Goal: Information Seeking & Learning: Learn about a topic

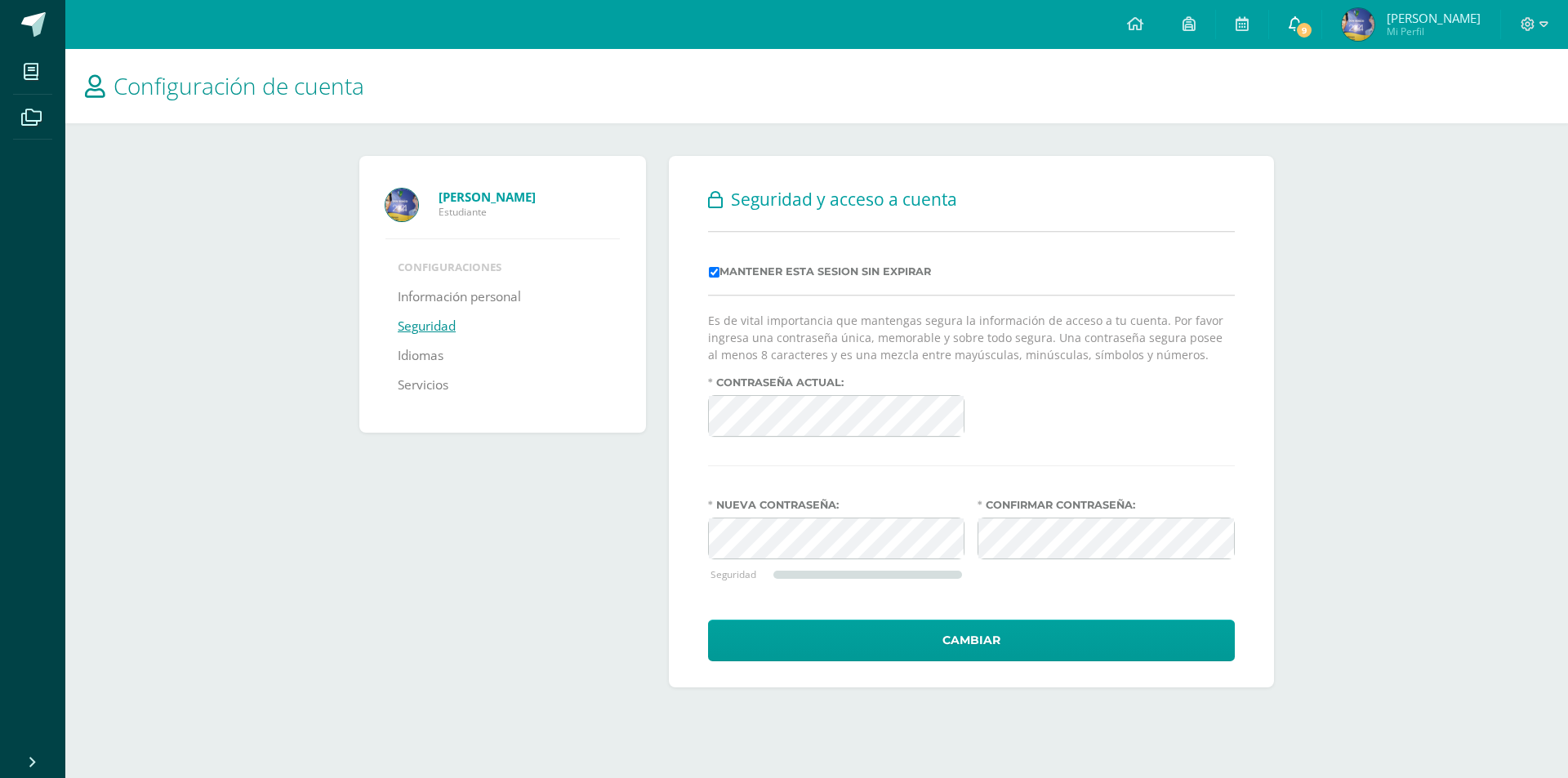
click at [1302, 39] on link "9" at bounding box center [1295, 24] width 53 height 49
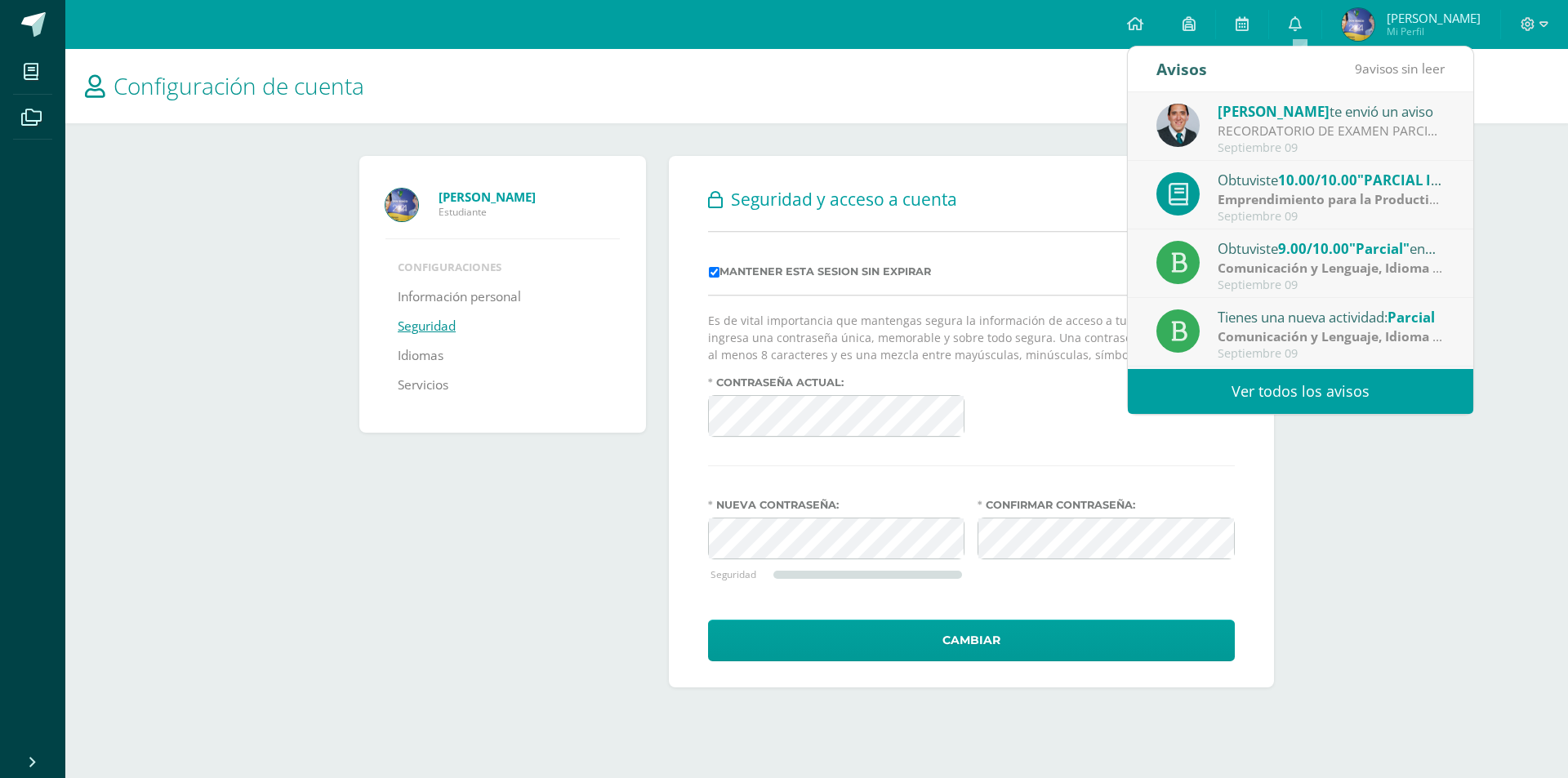
click at [1319, 395] on link "Ver todos los avisos" at bounding box center [1300, 391] width 345 height 45
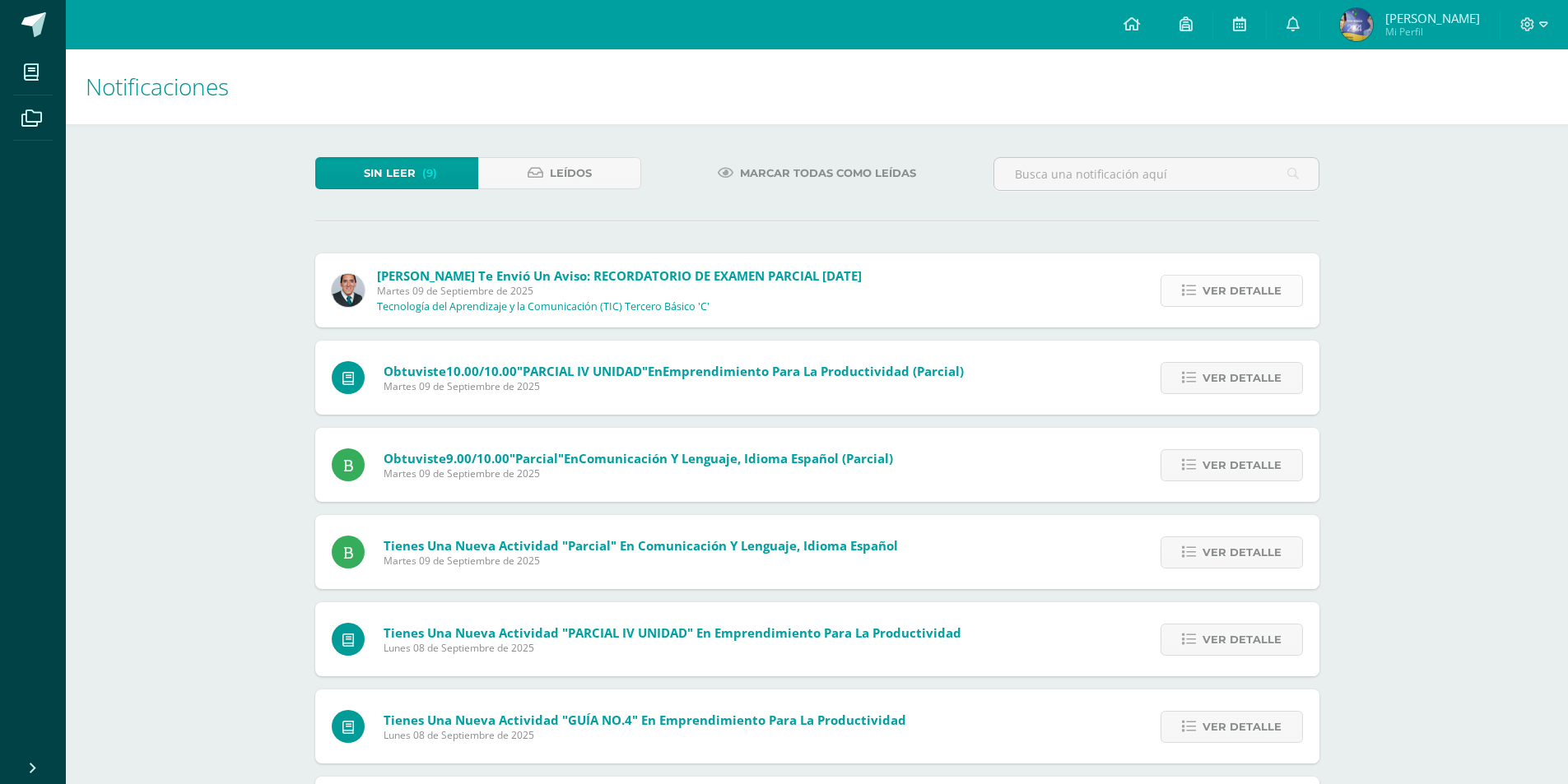
click at [1207, 282] on span "Ver detalle" at bounding box center [1242, 290] width 79 height 31
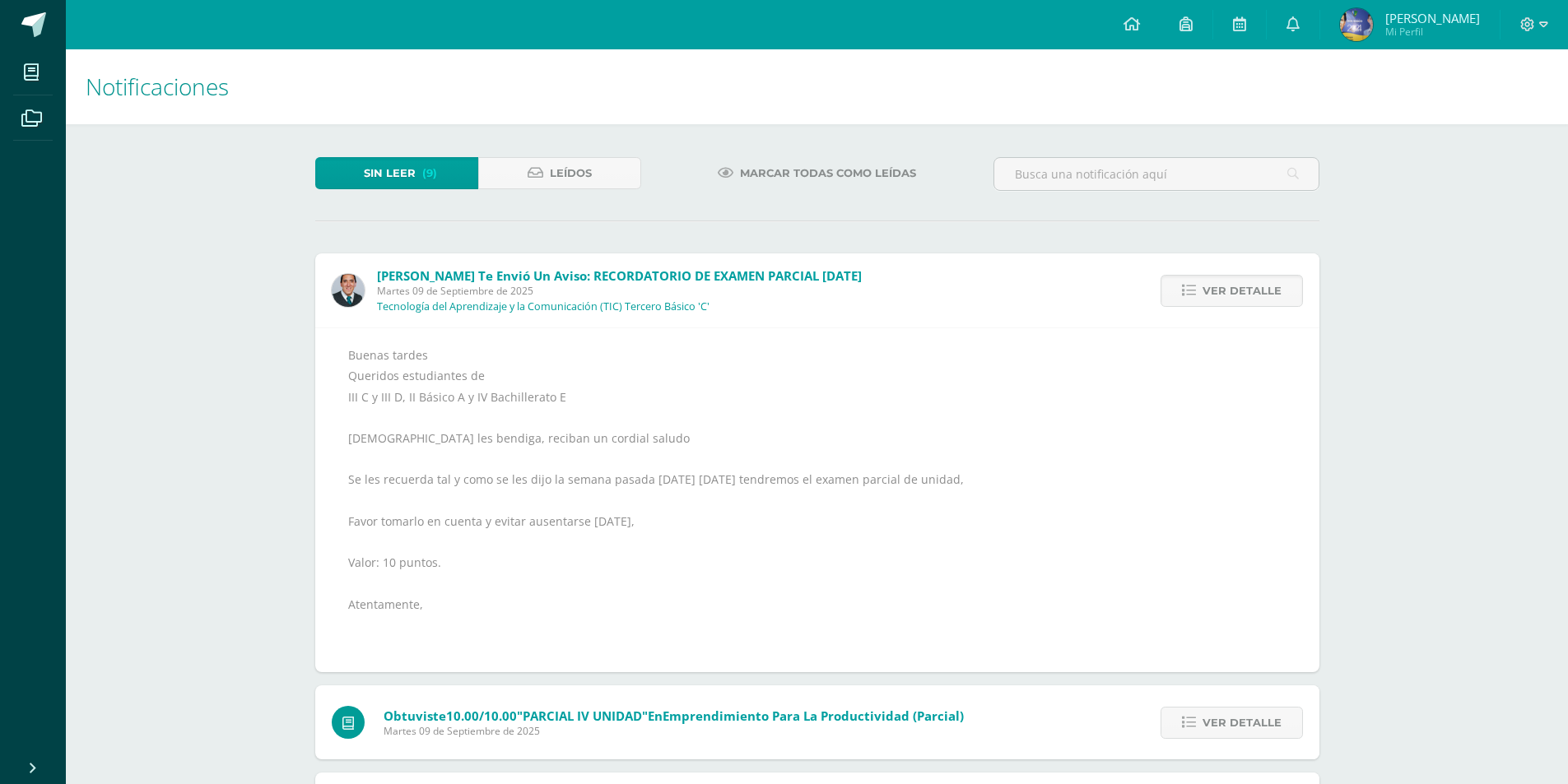
drag, startPoint x: 472, startPoint y: 479, endPoint x: 1016, endPoint y: 472, distance: 544.0
click at [1016, 472] on div "Buenas tardes Queridos estudiantes de III C y III D, II Básico A y IV Bachiller…" at bounding box center [817, 500] width 938 height 312
click at [1210, 355] on div "Buenas tardes Queridos estudiantes de III C y III D, II Básico A y IV Bachiller…" at bounding box center [817, 500] width 938 height 312
click at [1274, 285] on span "Ver detalle" at bounding box center [1242, 290] width 79 height 31
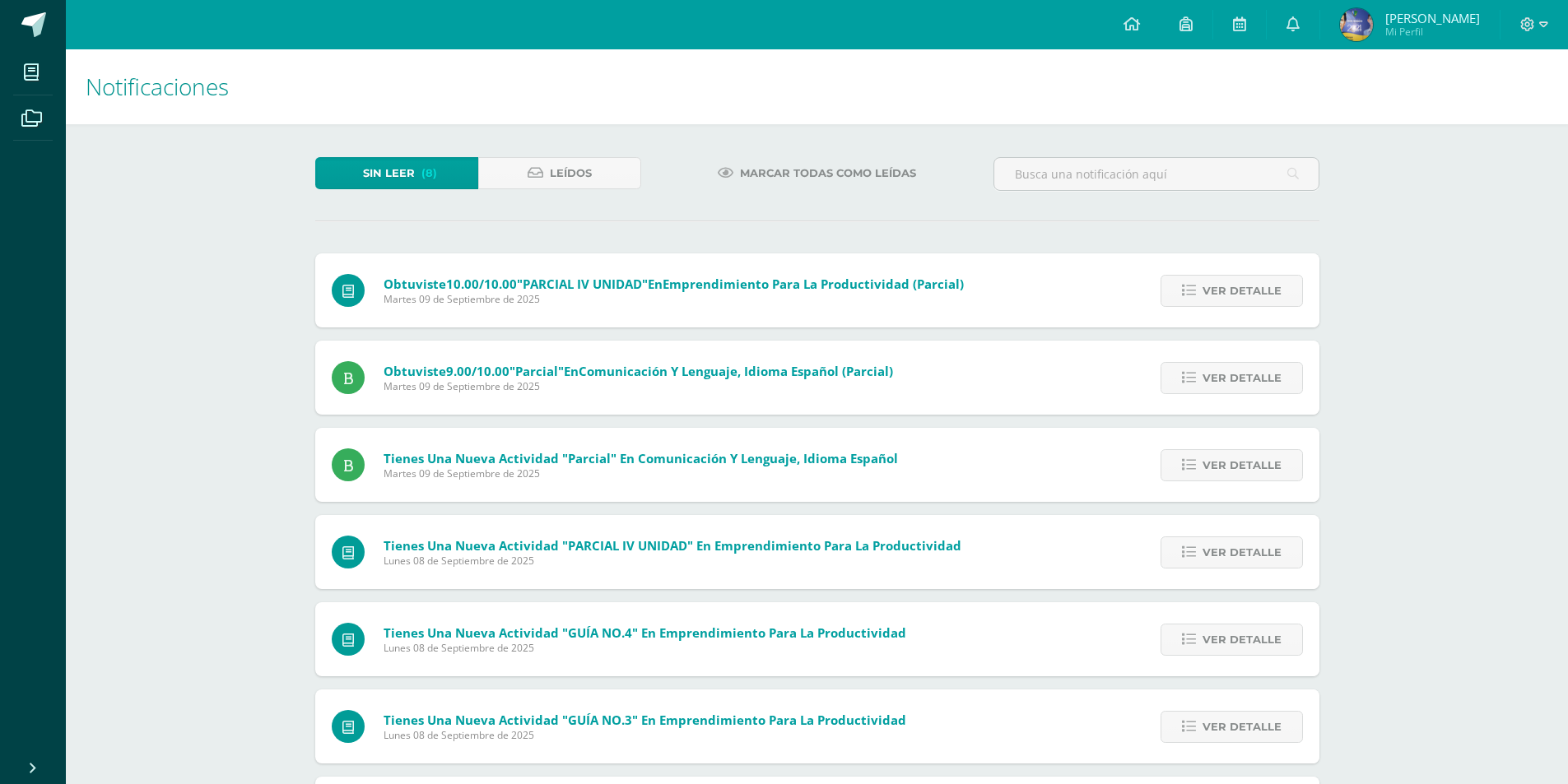
click at [1274, 285] on span "Ver detalle" at bounding box center [1242, 290] width 79 height 31
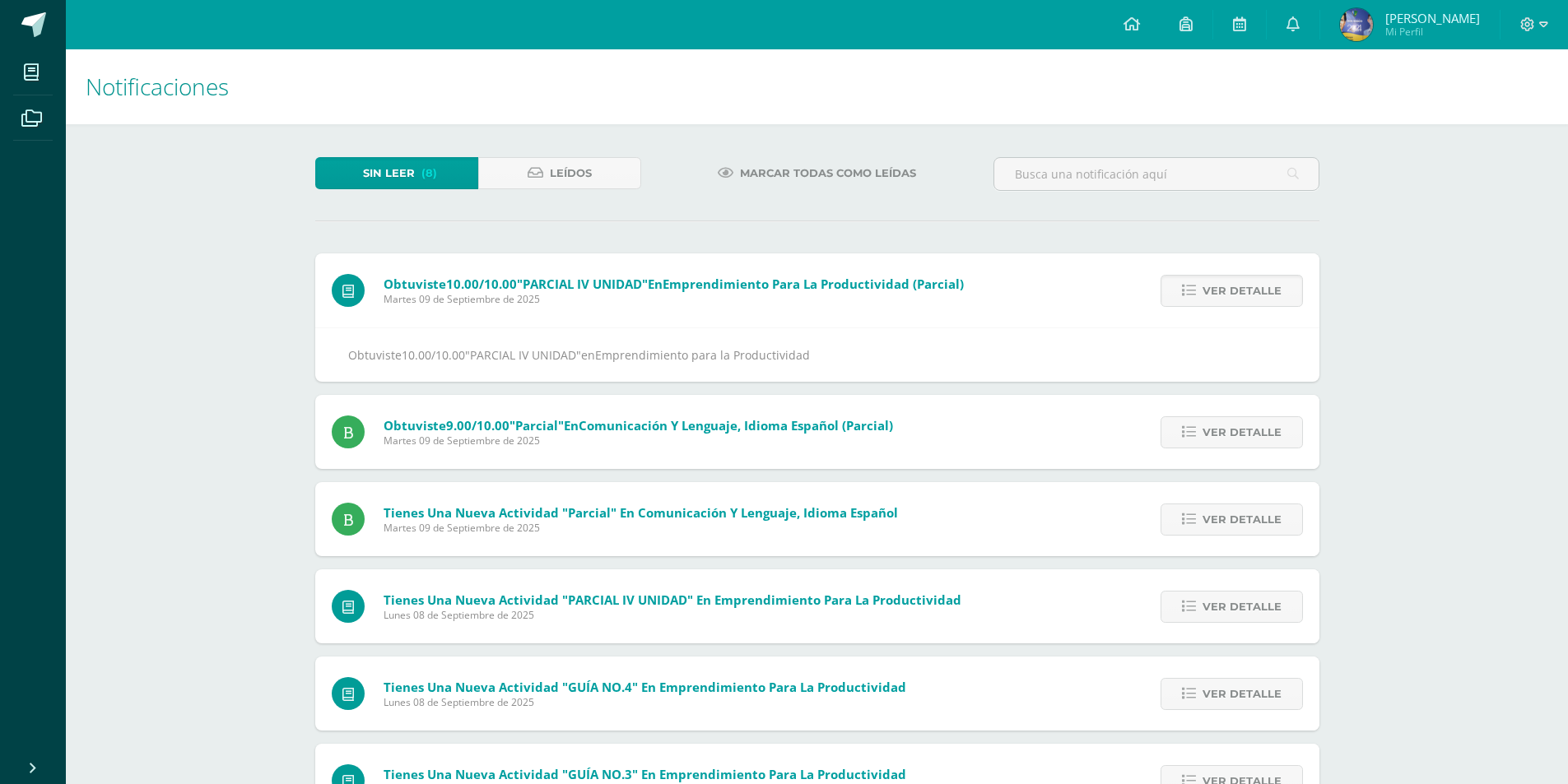
click at [1274, 285] on span "Ver detalle" at bounding box center [1242, 290] width 79 height 31
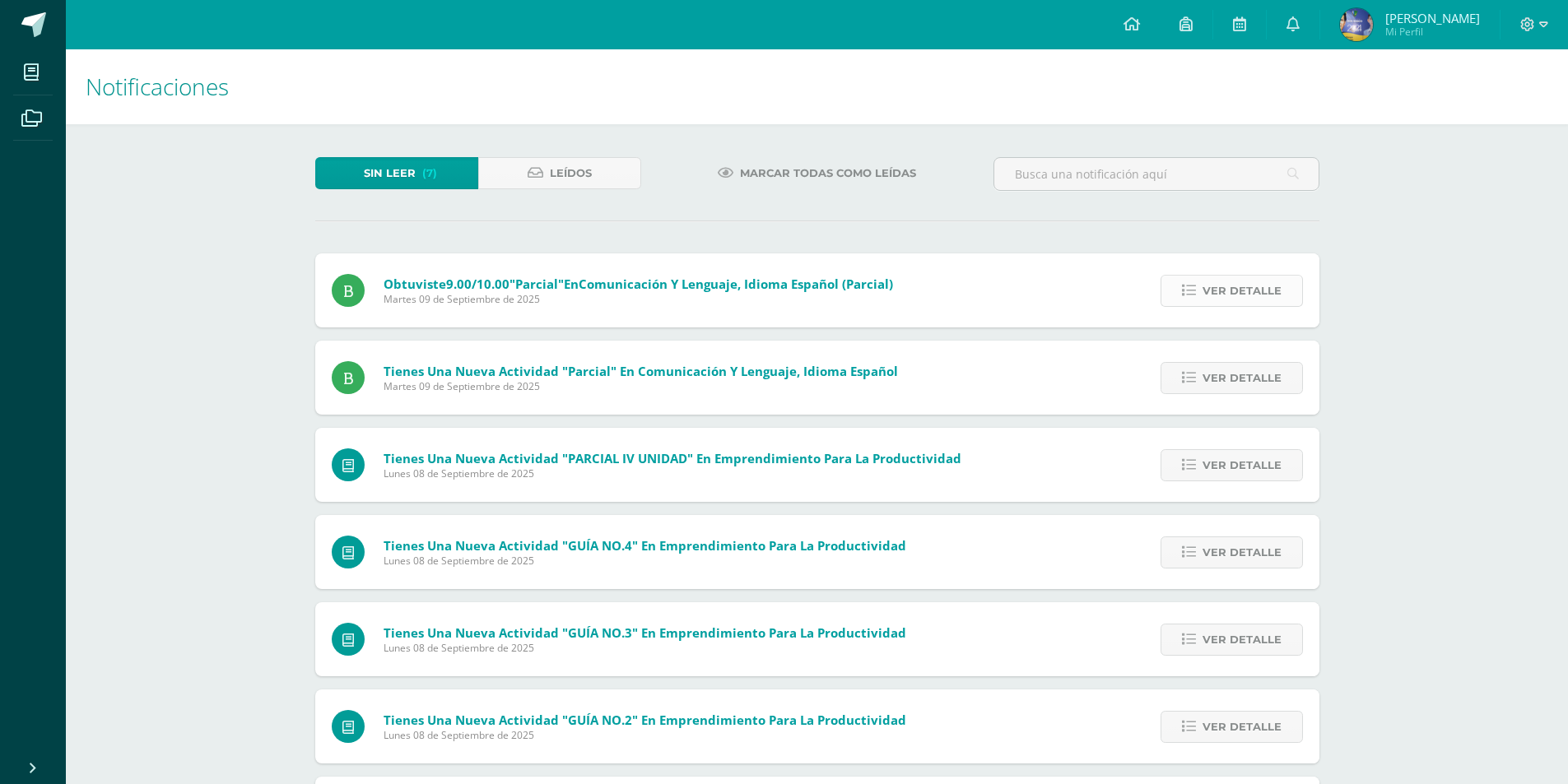
click at [1274, 285] on span "Ver detalle" at bounding box center [1242, 290] width 79 height 31
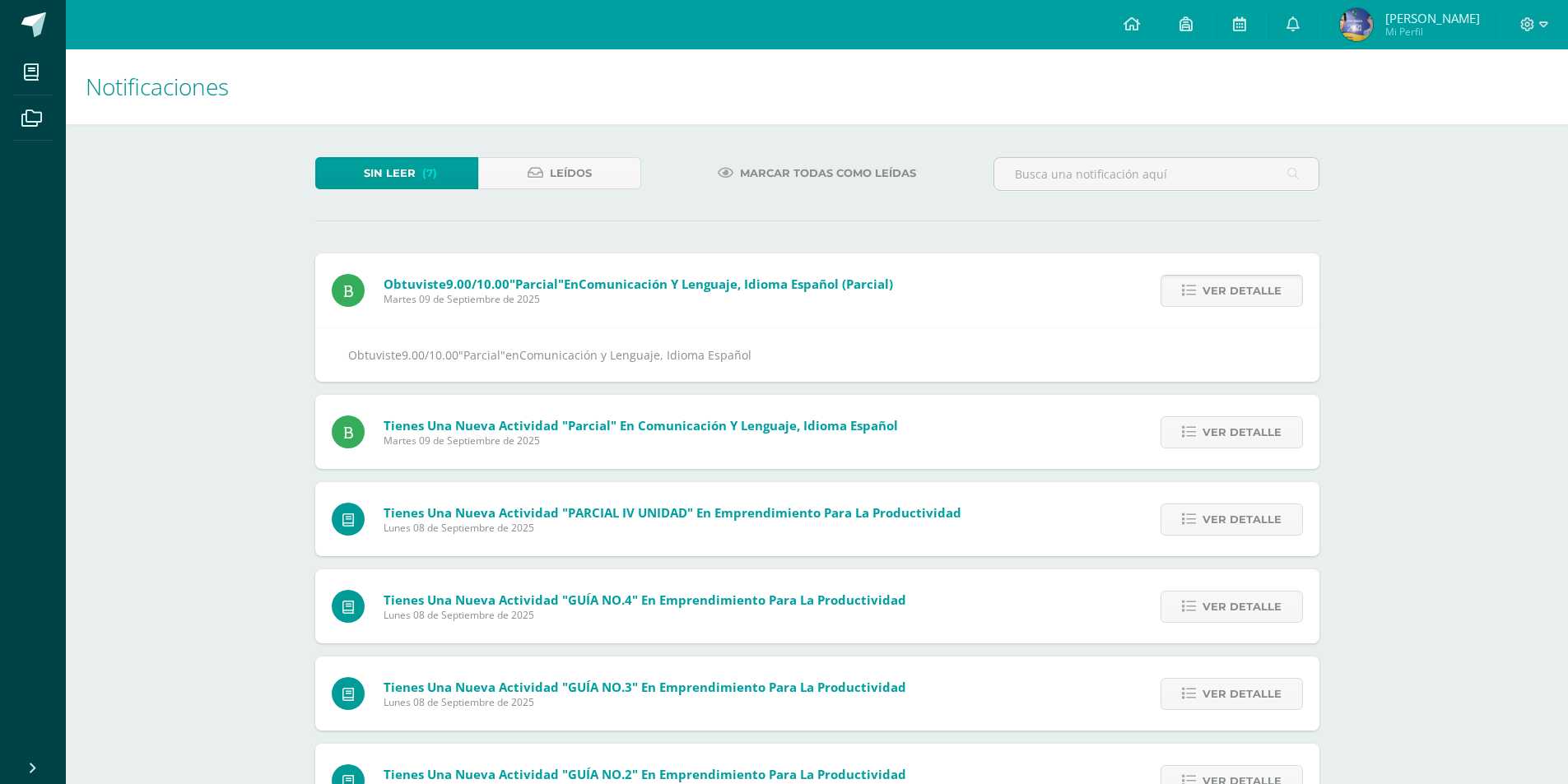
click at [1219, 289] on span "Ver detalle" at bounding box center [1242, 290] width 79 height 31
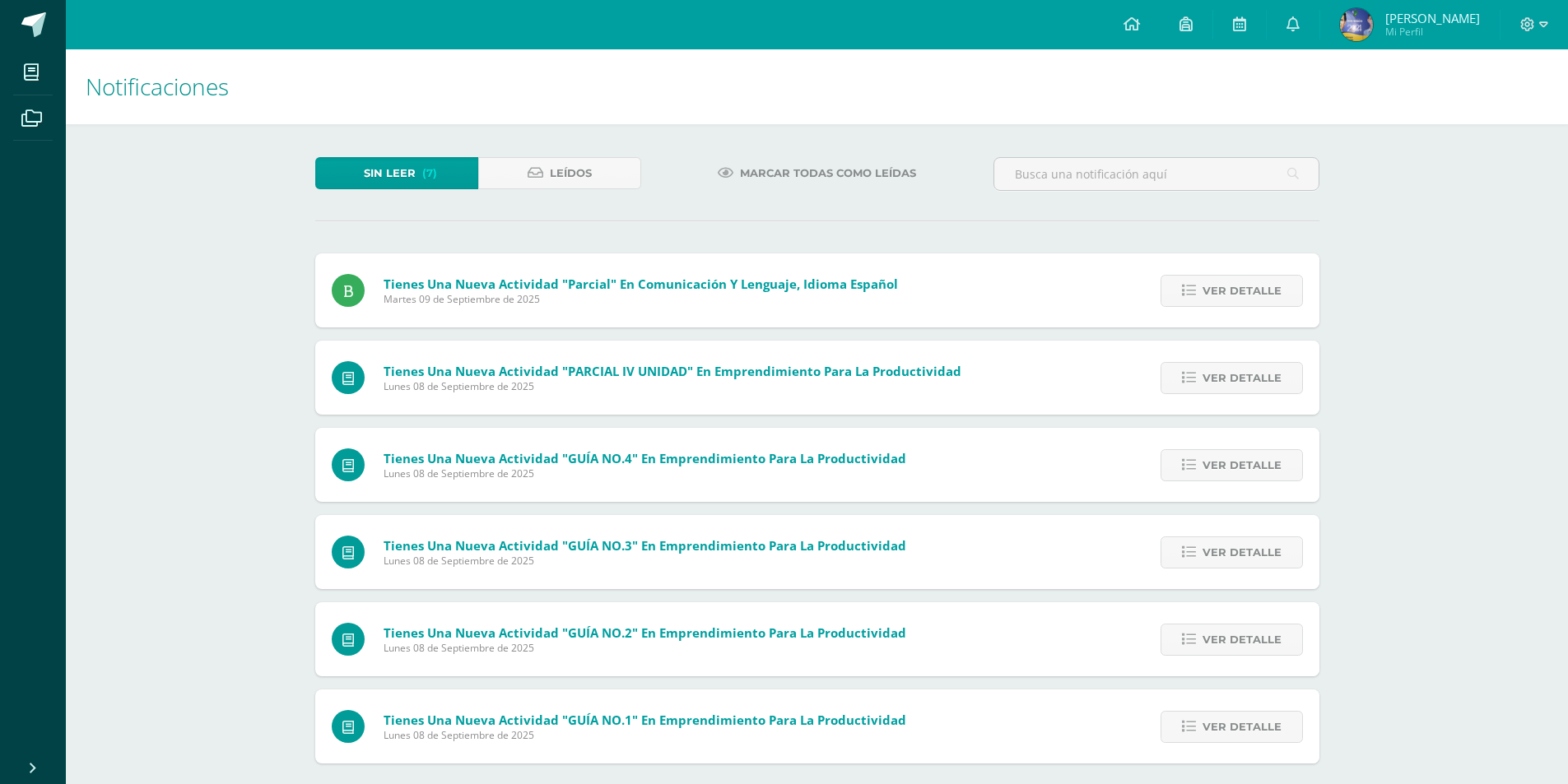
click at [1219, 289] on span "Ver detalle" at bounding box center [1242, 290] width 79 height 31
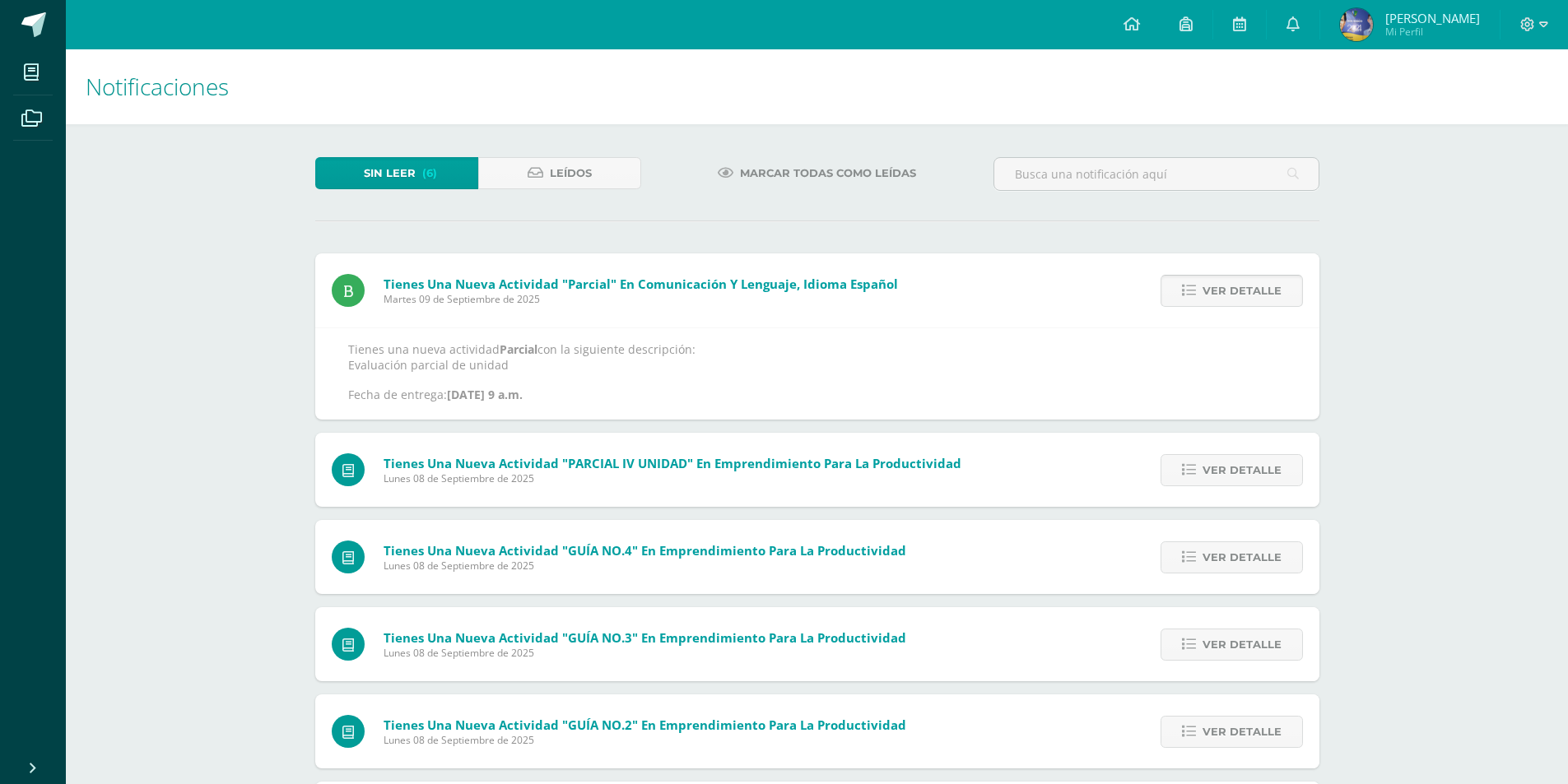
click at [1219, 289] on span "Ver detalle" at bounding box center [1242, 290] width 79 height 31
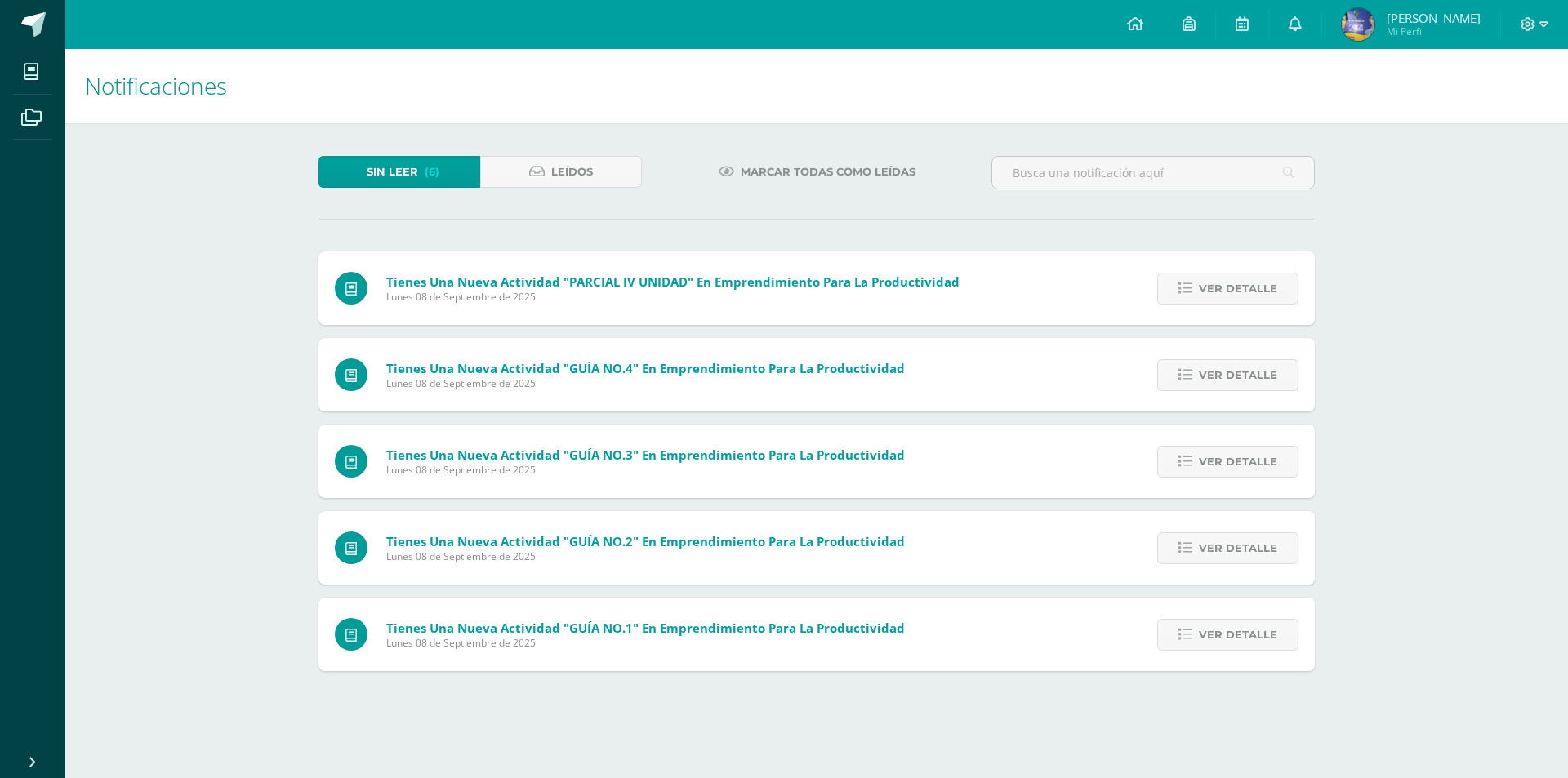
click at [1210, 287] on span "Ver detalle" at bounding box center [1238, 288] width 78 height 30
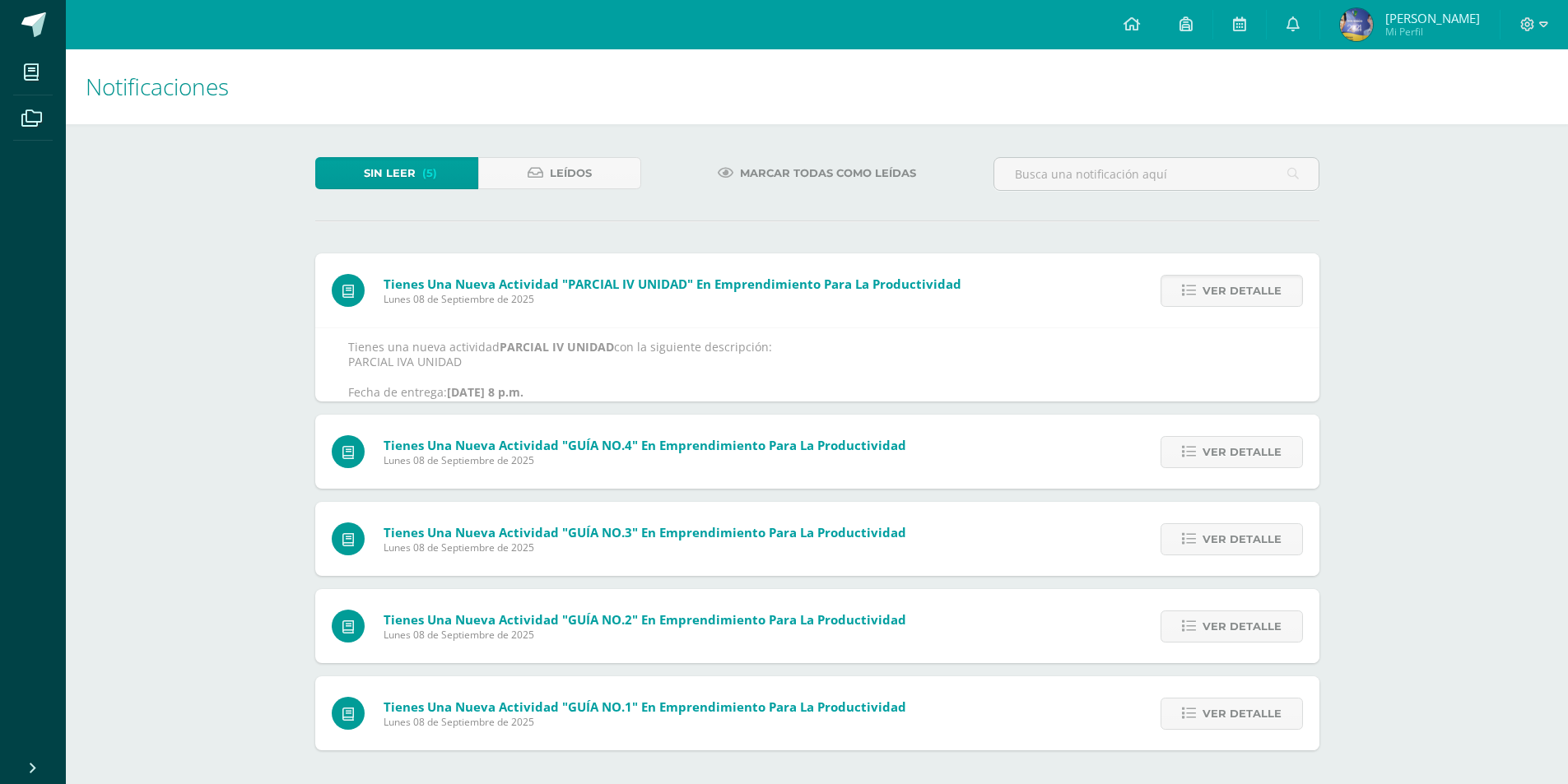
click at [1219, 289] on span "Ver detalle" at bounding box center [1242, 290] width 79 height 31
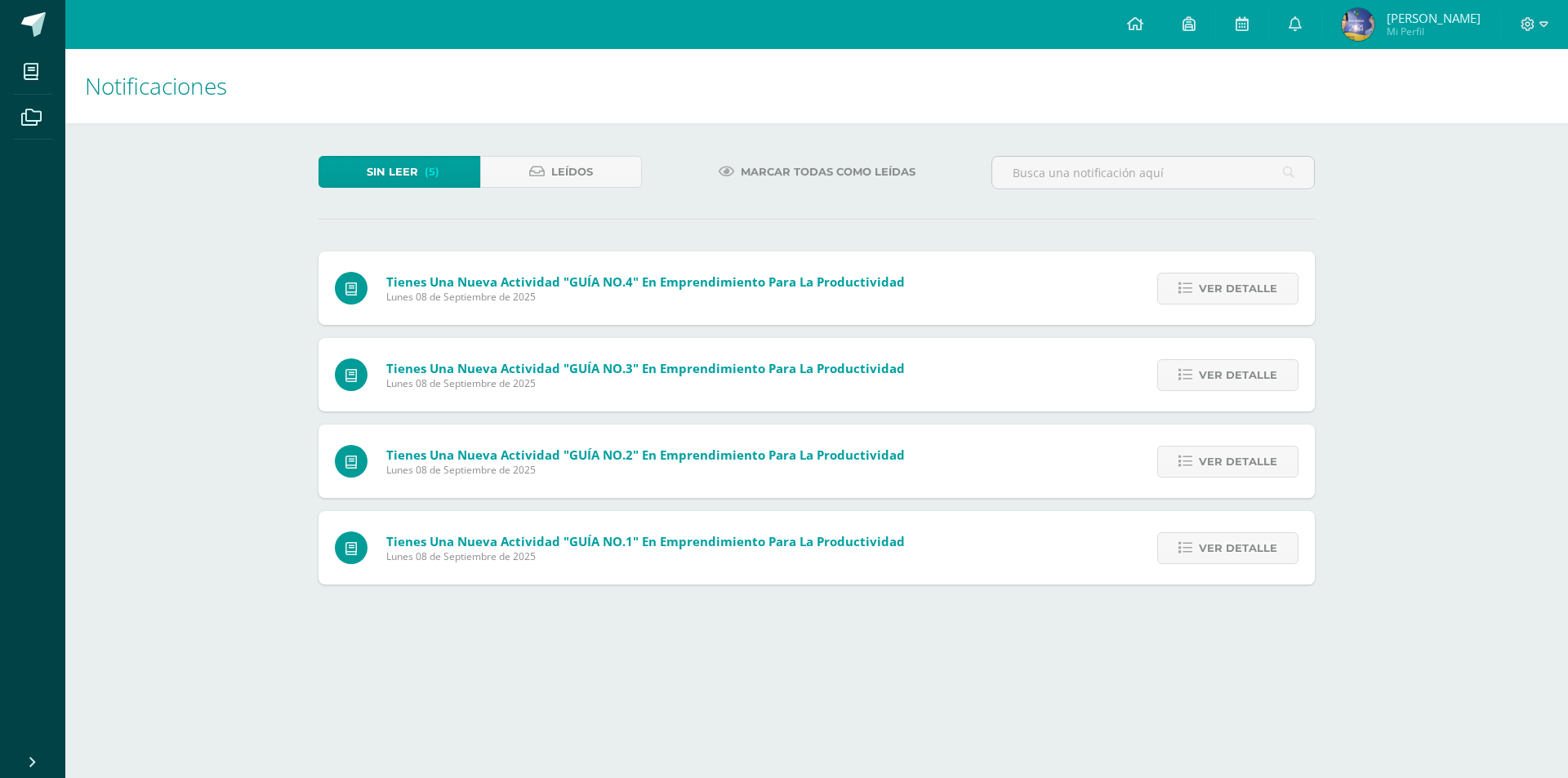
click at [1210, 287] on span "Ver detalle" at bounding box center [1238, 288] width 78 height 30
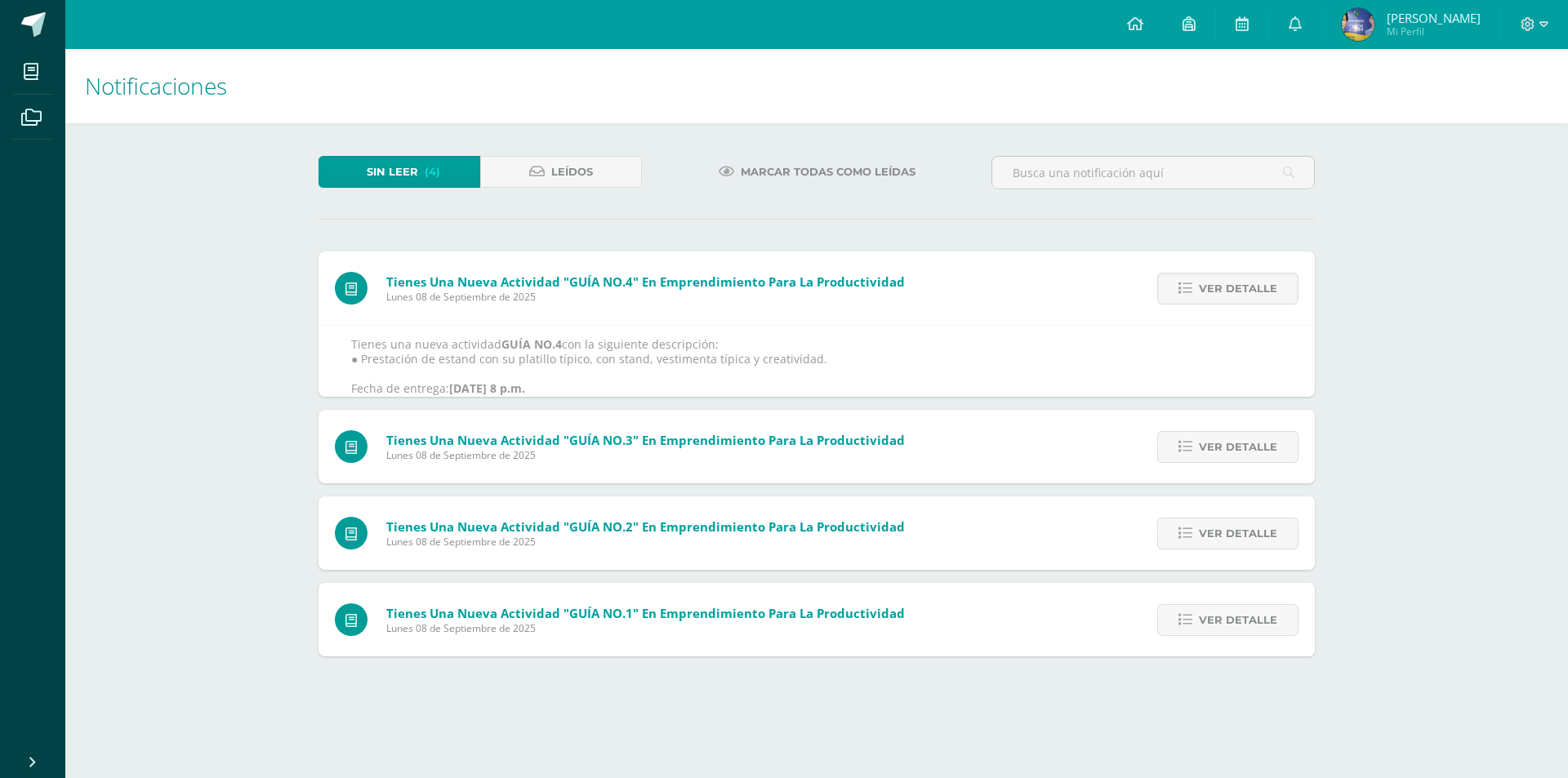
click at [1210, 287] on span "Ver detalle" at bounding box center [1238, 288] width 78 height 30
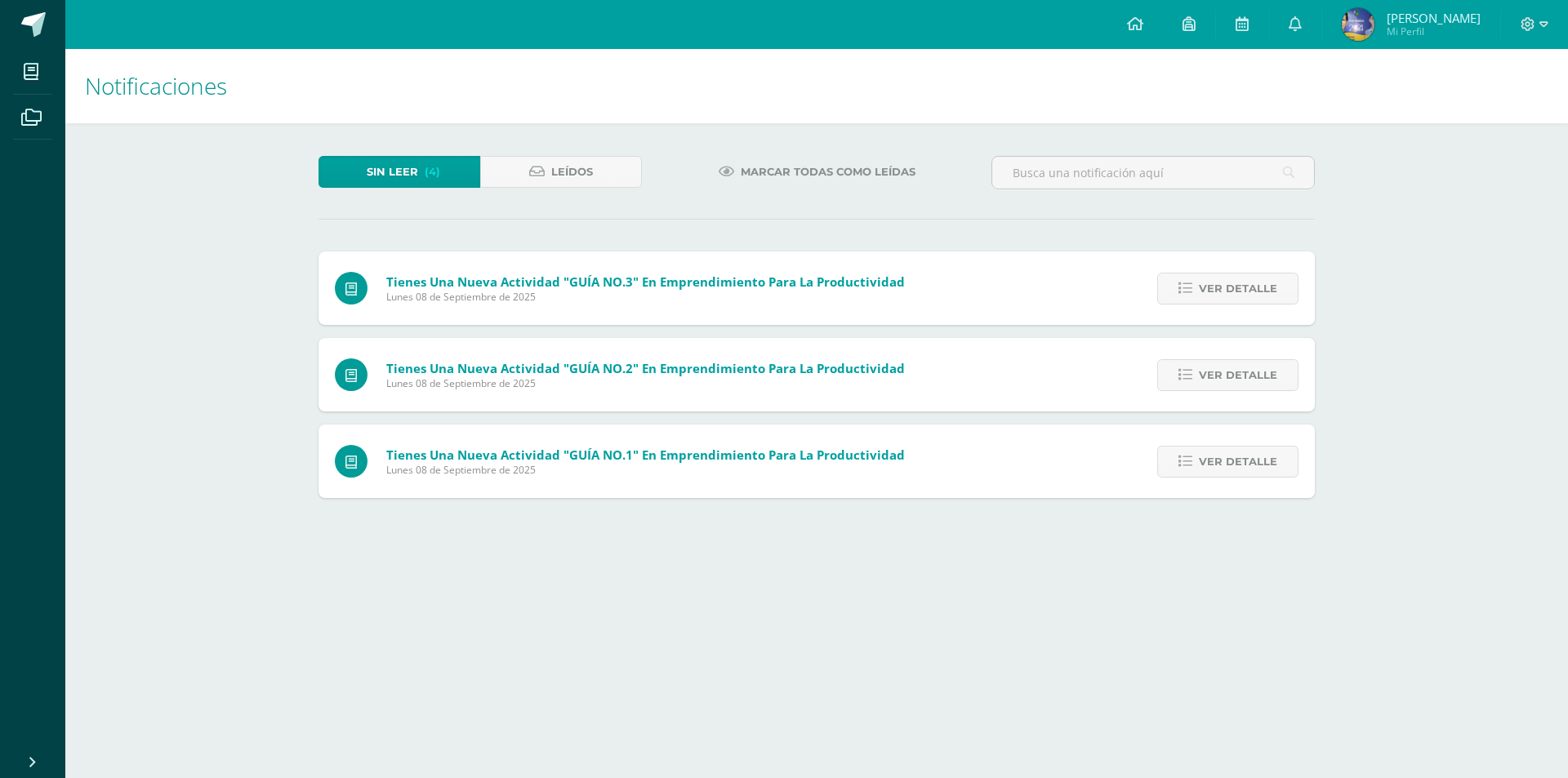
click at [1210, 287] on span "Ver detalle" at bounding box center [1238, 288] width 78 height 30
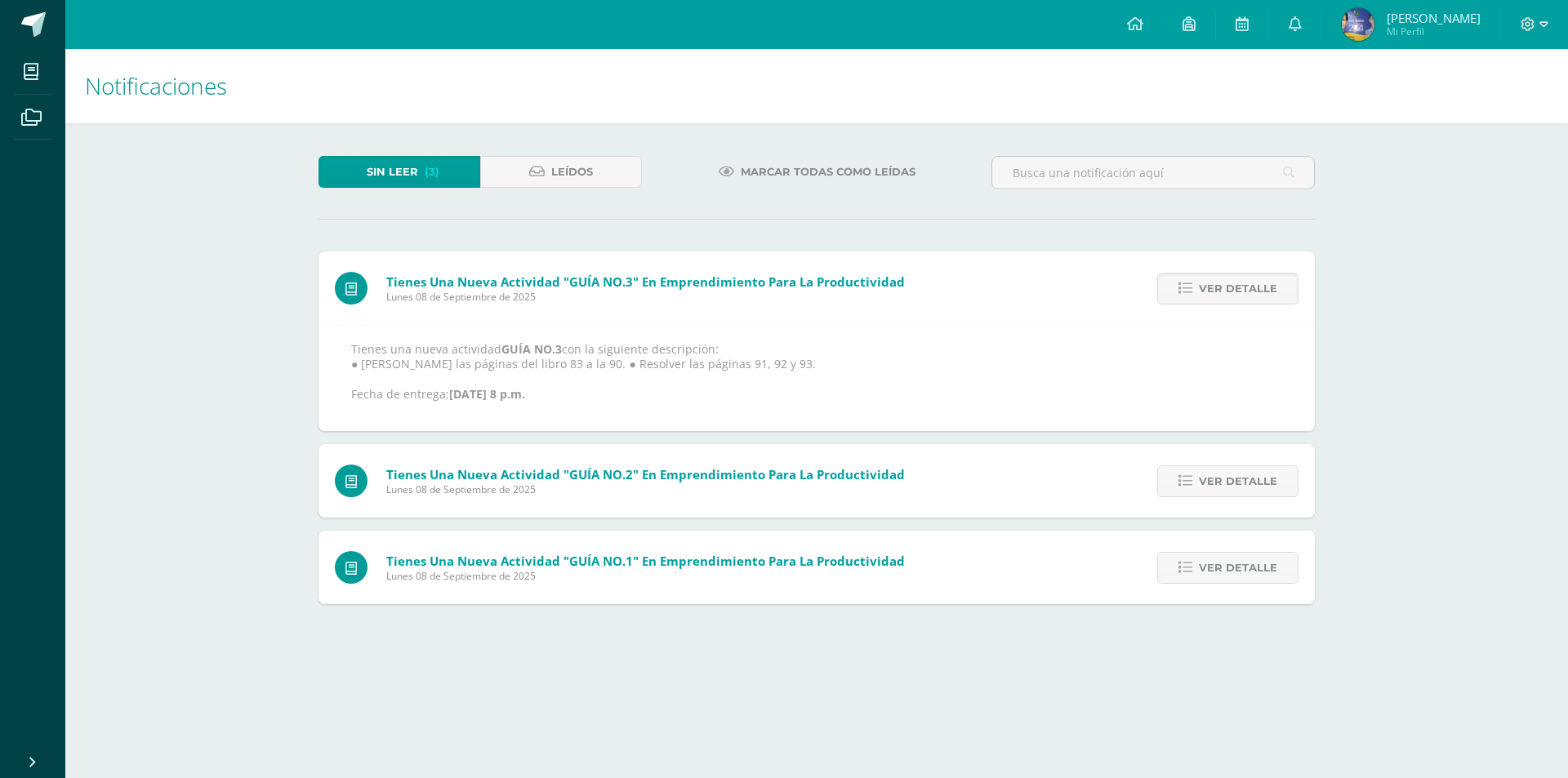
click at [1210, 287] on span "Ver detalle" at bounding box center [1238, 288] width 78 height 30
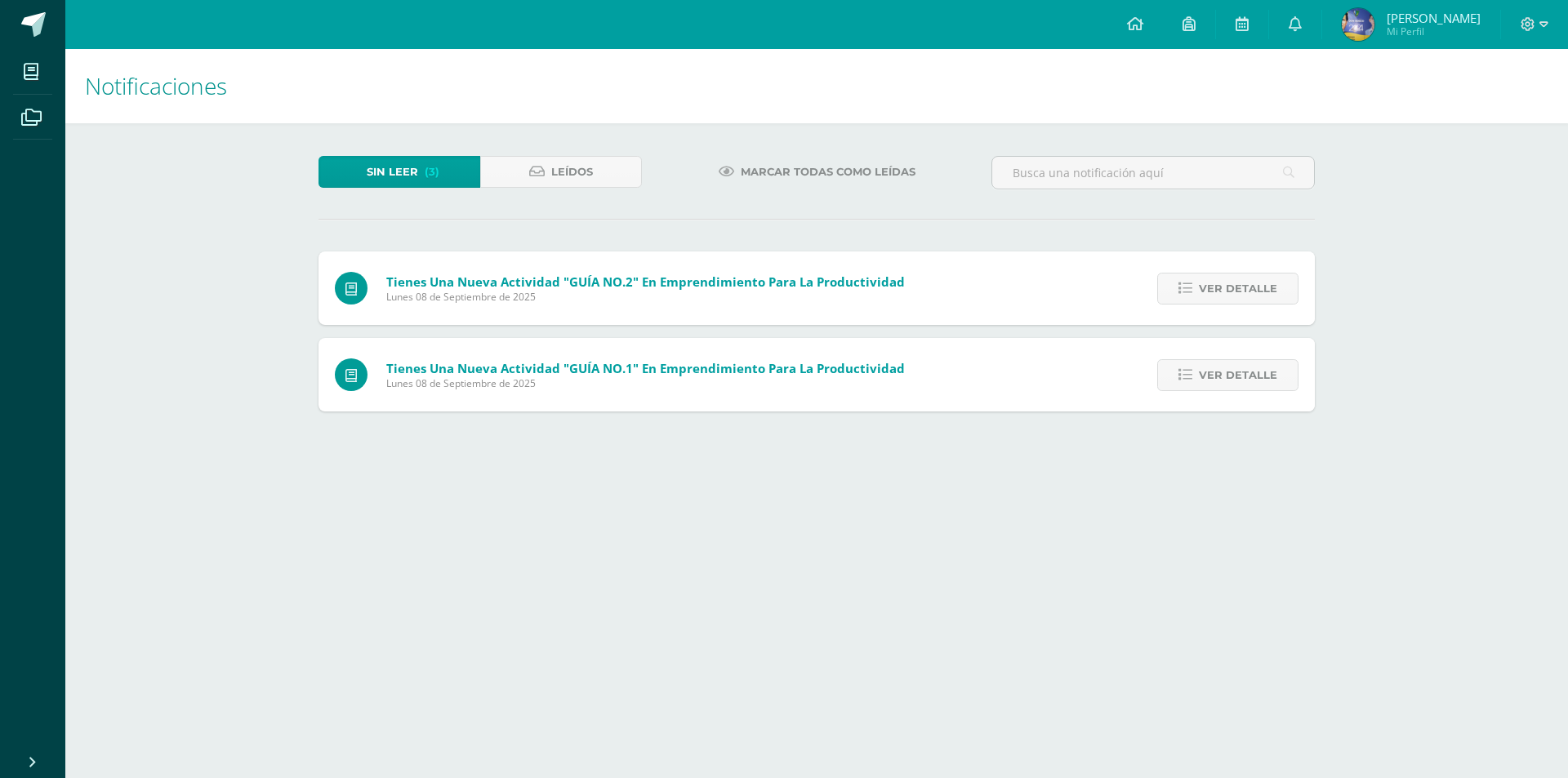
click at [1210, 287] on span "Ver detalle" at bounding box center [1238, 288] width 78 height 30
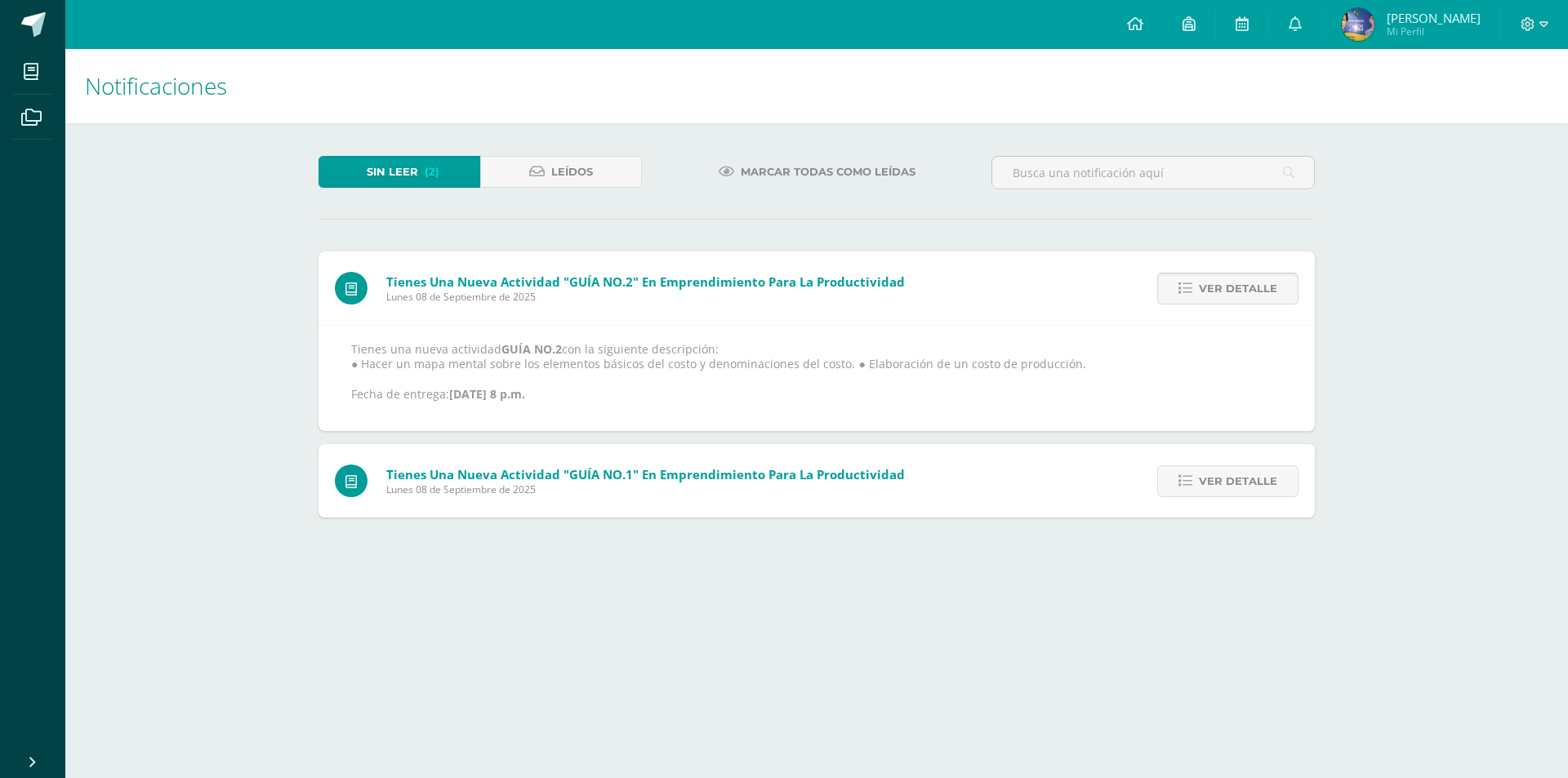
click at [1210, 287] on span "Ver detalle" at bounding box center [1238, 288] width 78 height 30
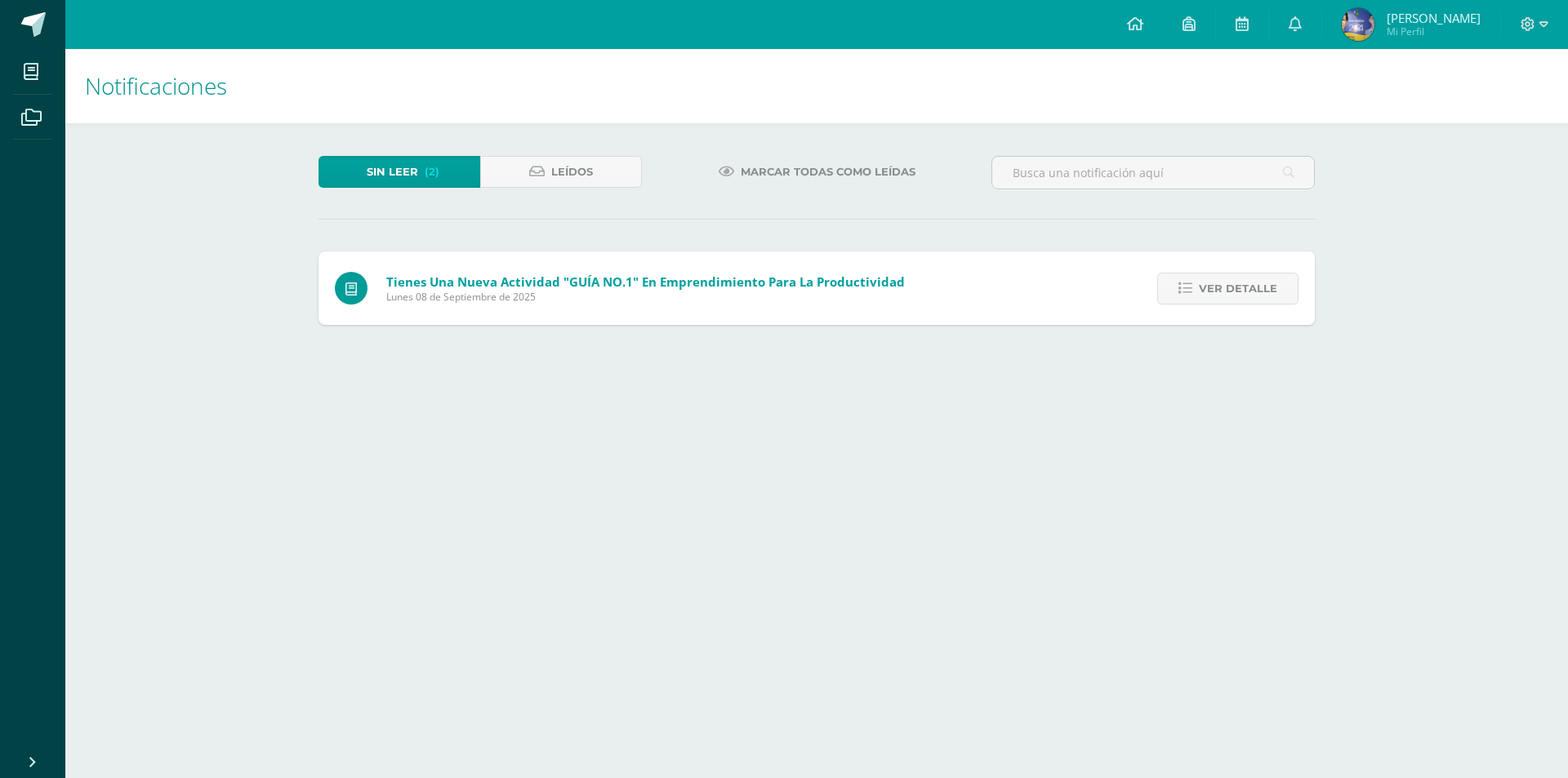
click at [1210, 287] on span "Ver detalle" at bounding box center [1238, 288] width 78 height 30
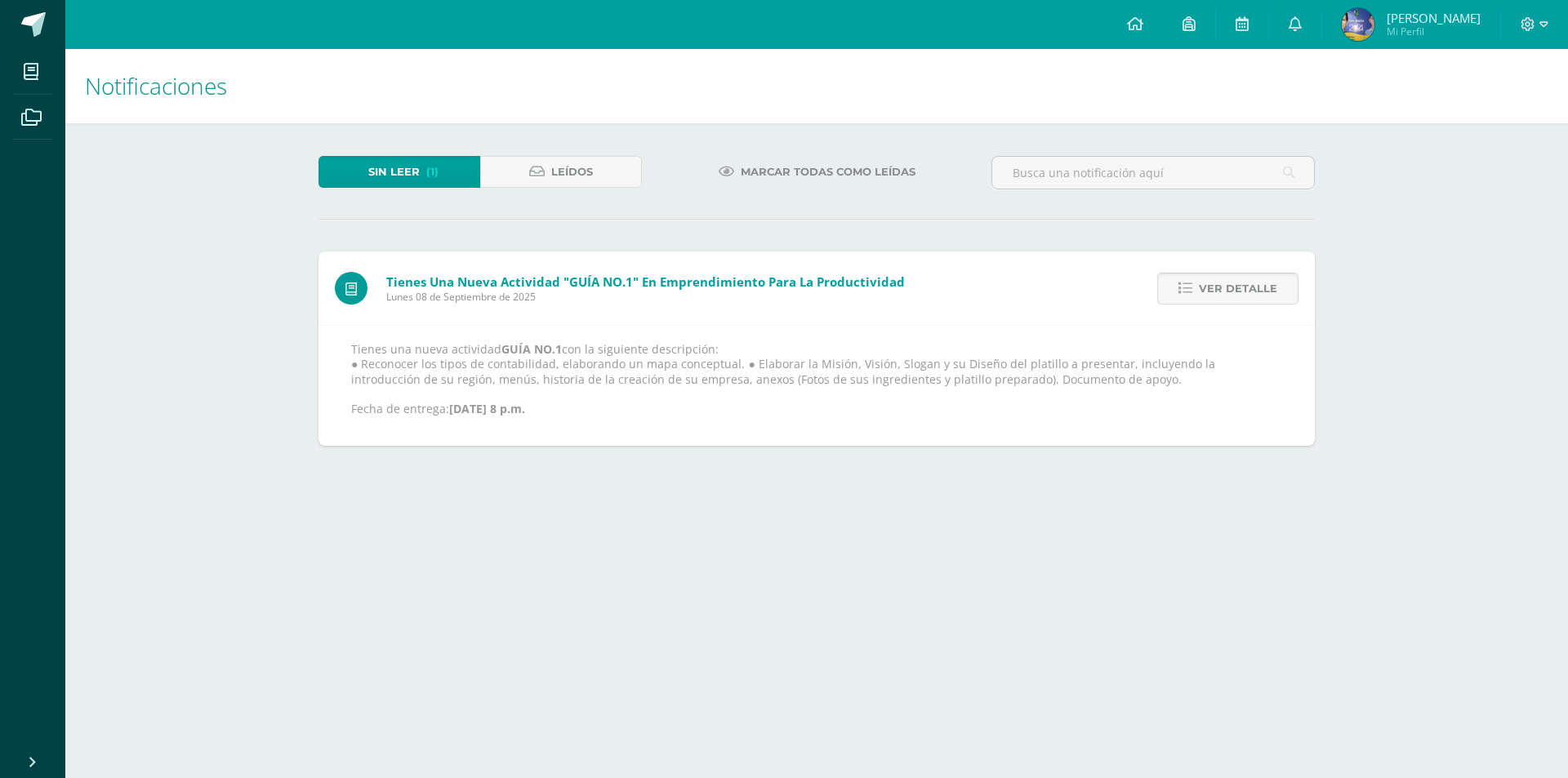
click at [1210, 287] on span "Ver detalle" at bounding box center [1238, 288] width 78 height 30
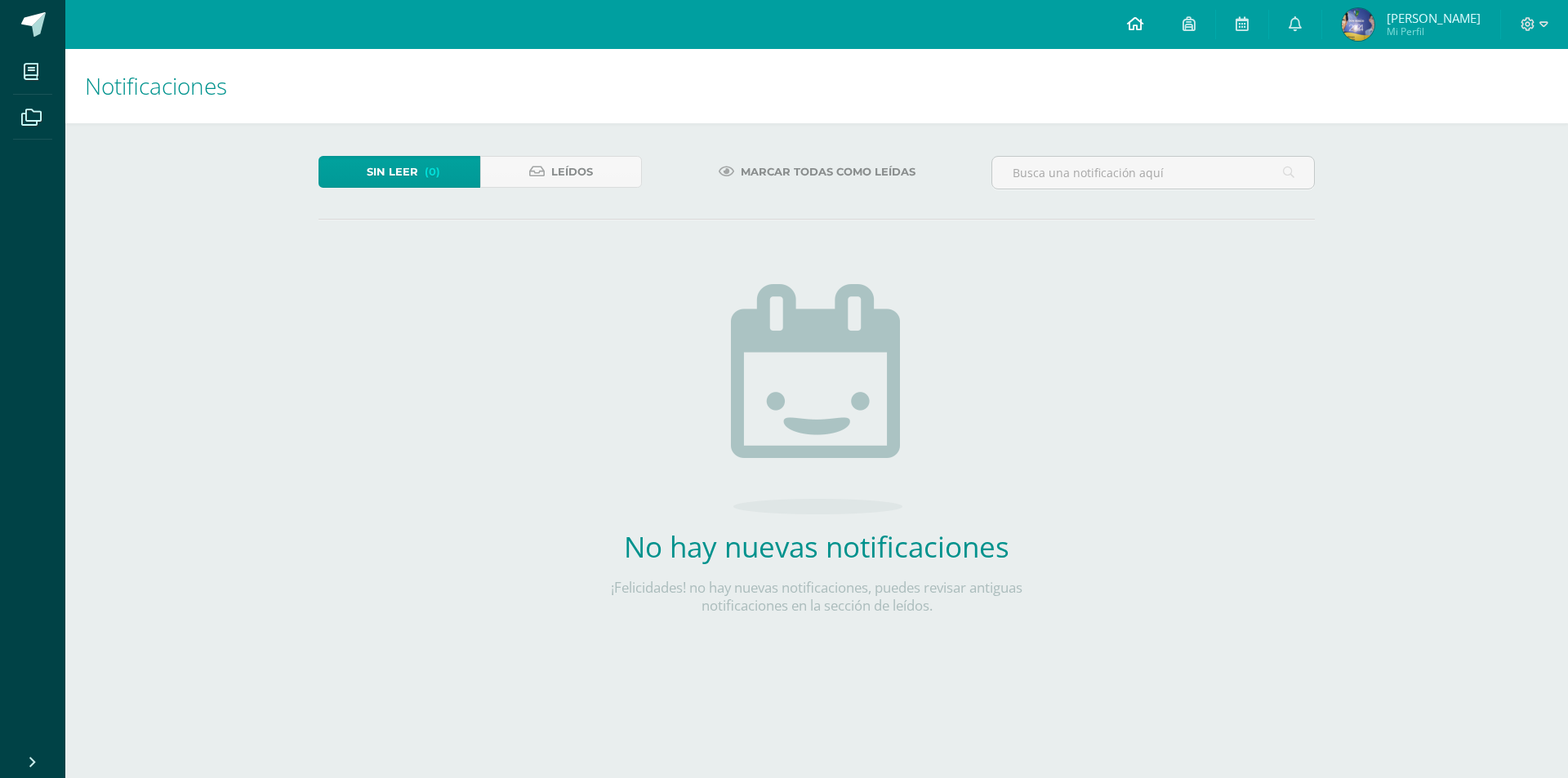
click at [1138, 25] on icon at bounding box center [1135, 24] width 17 height 15
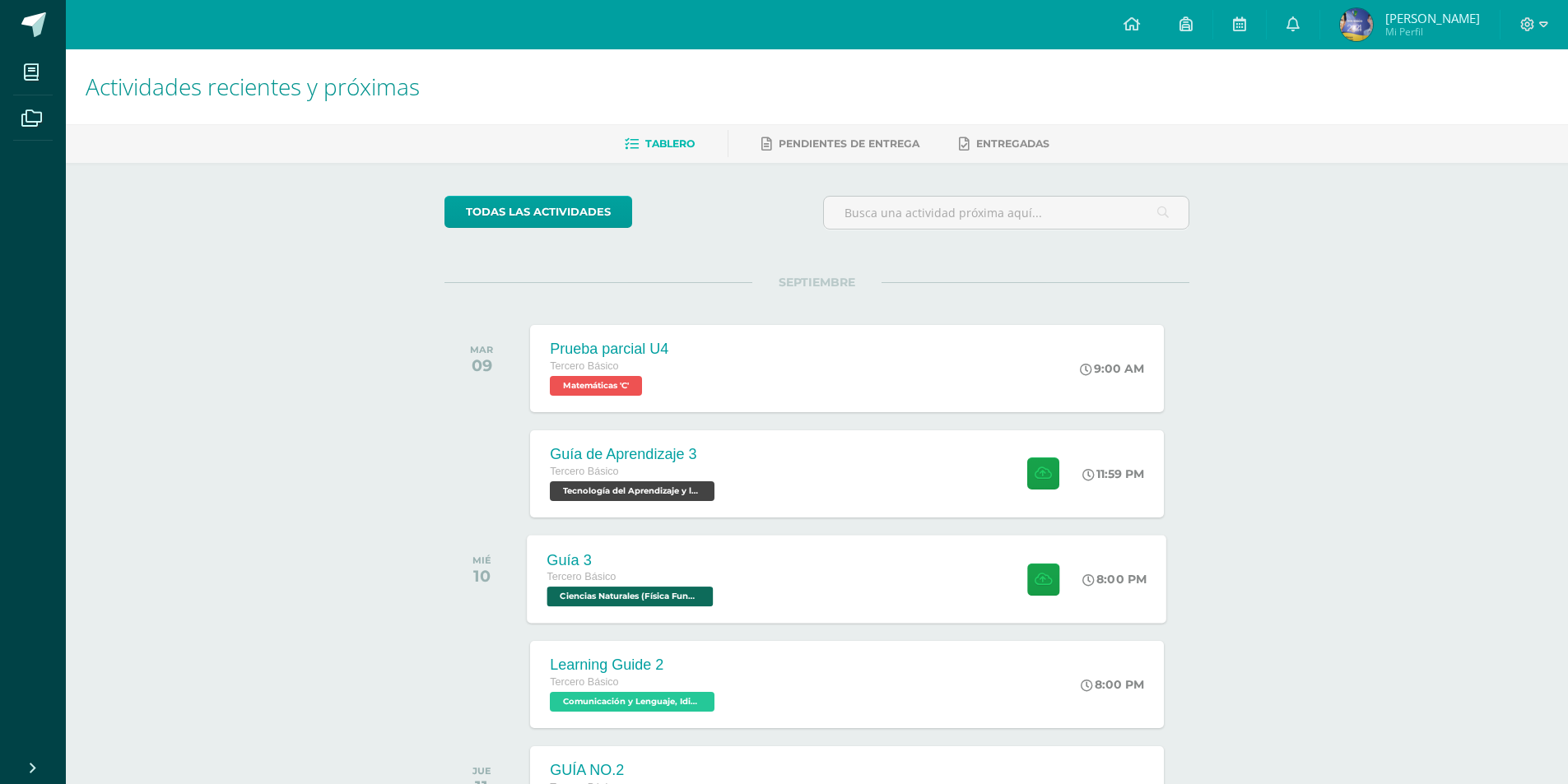
scroll to position [259, 0]
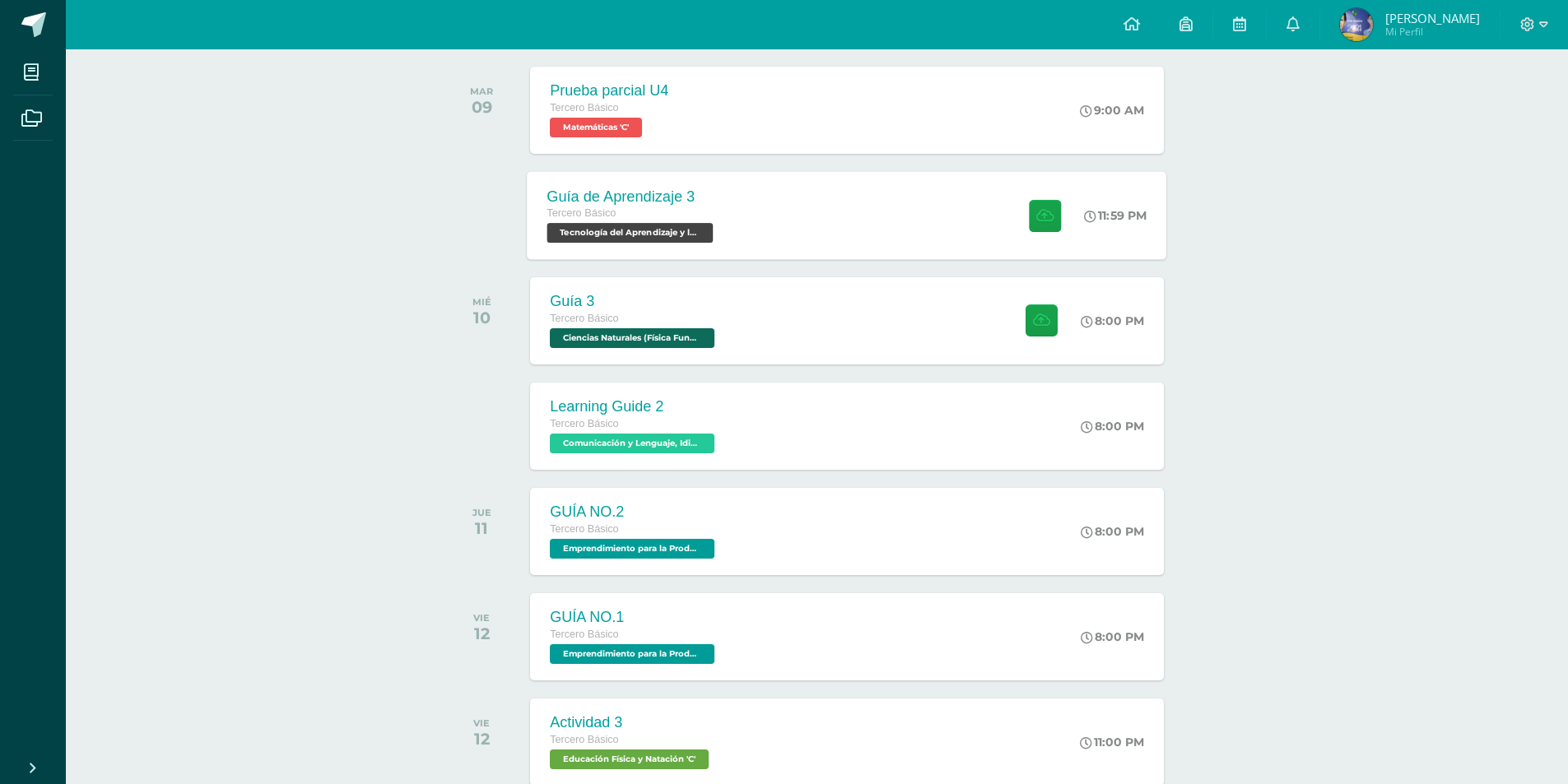
click at [819, 212] on div "Guía de Aprendizaje 3 Tercero Básico Tecnología del Aprendizaje y la Comunicaci…" at bounding box center [847, 215] width 640 height 88
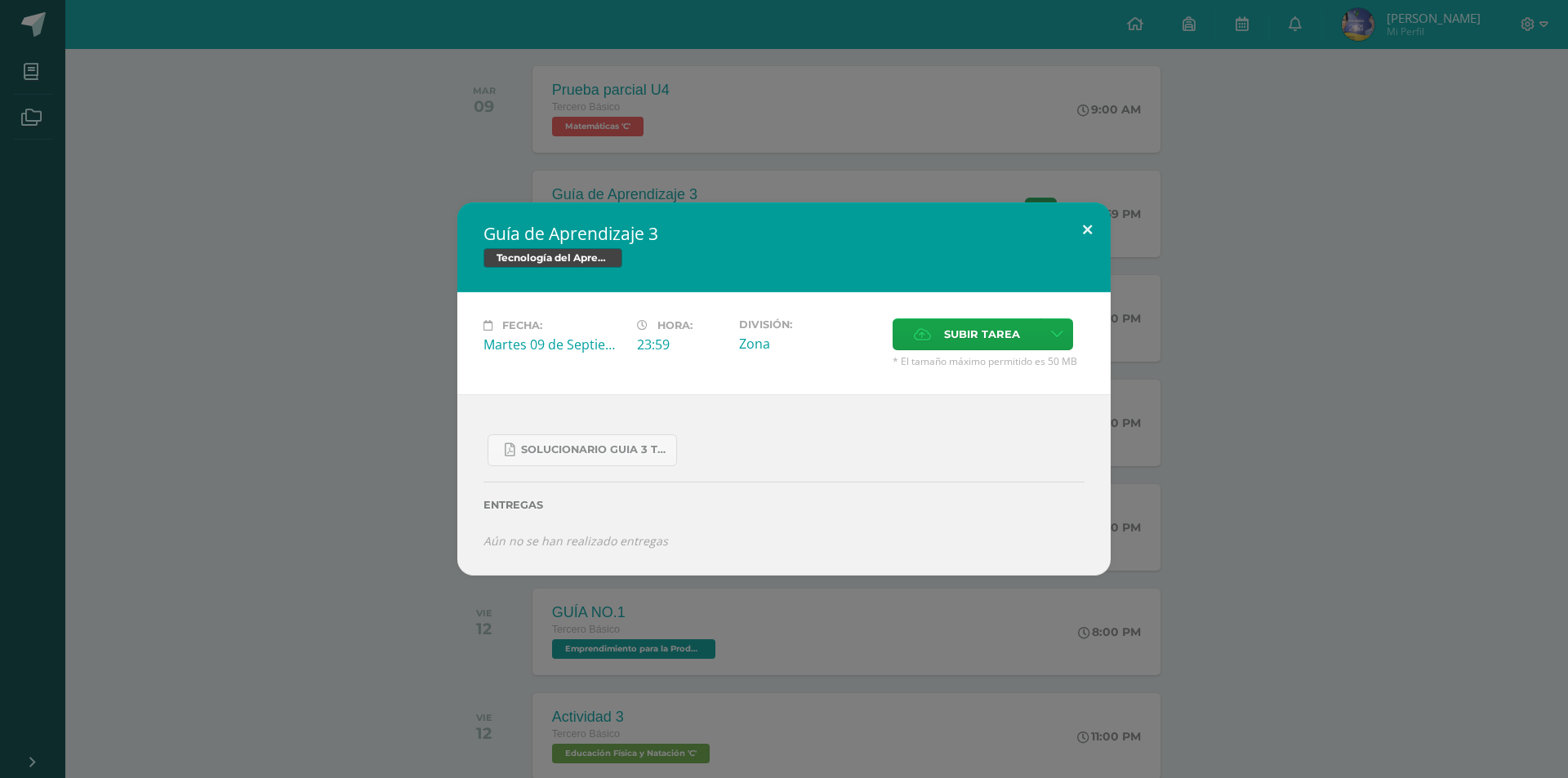
click at [1083, 228] on button at bounding box center [1087, 230] width 46 height 55
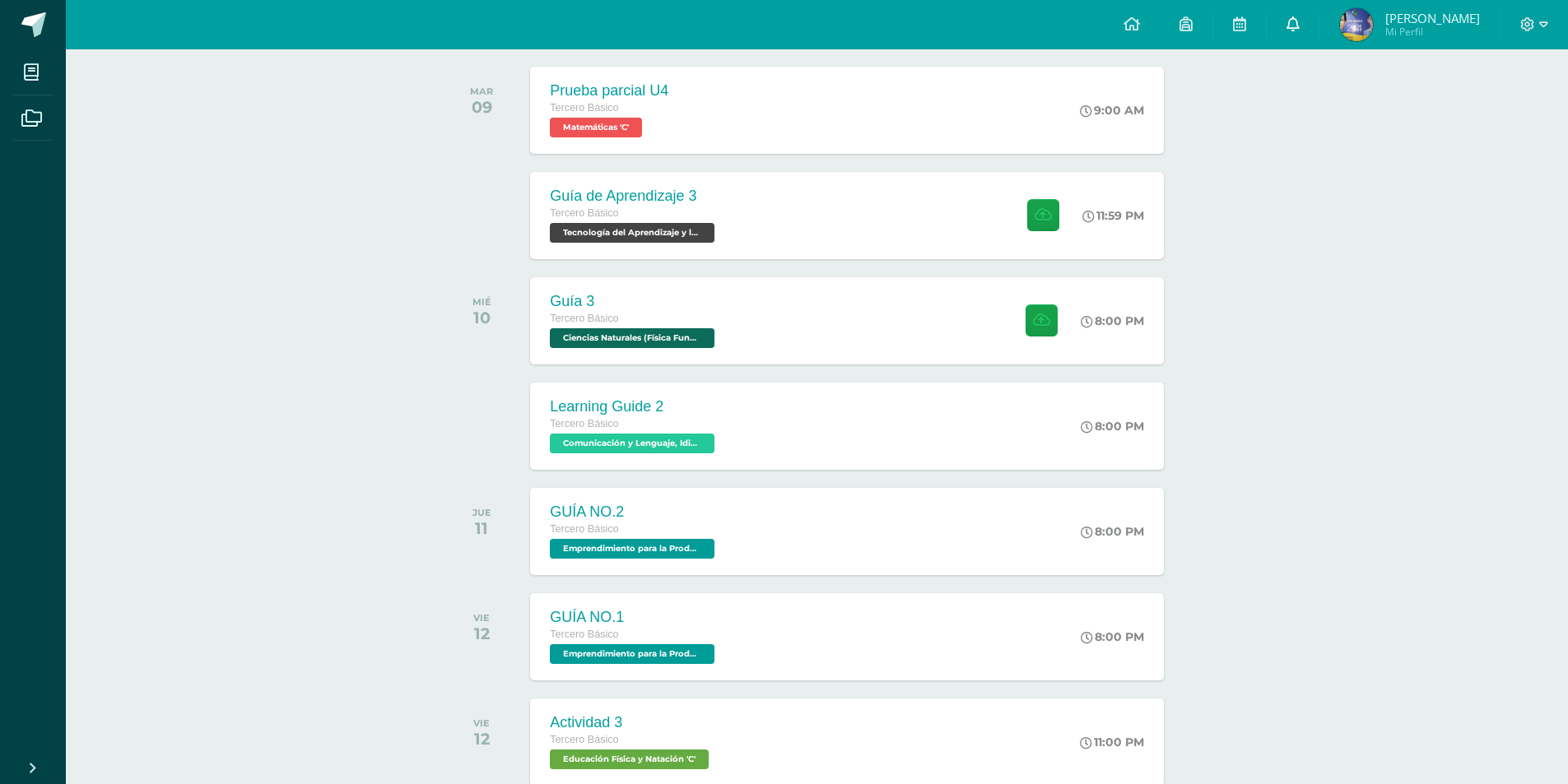
click at [1312, 22] on link at bounding box center [1293, 24] width 53 height 49
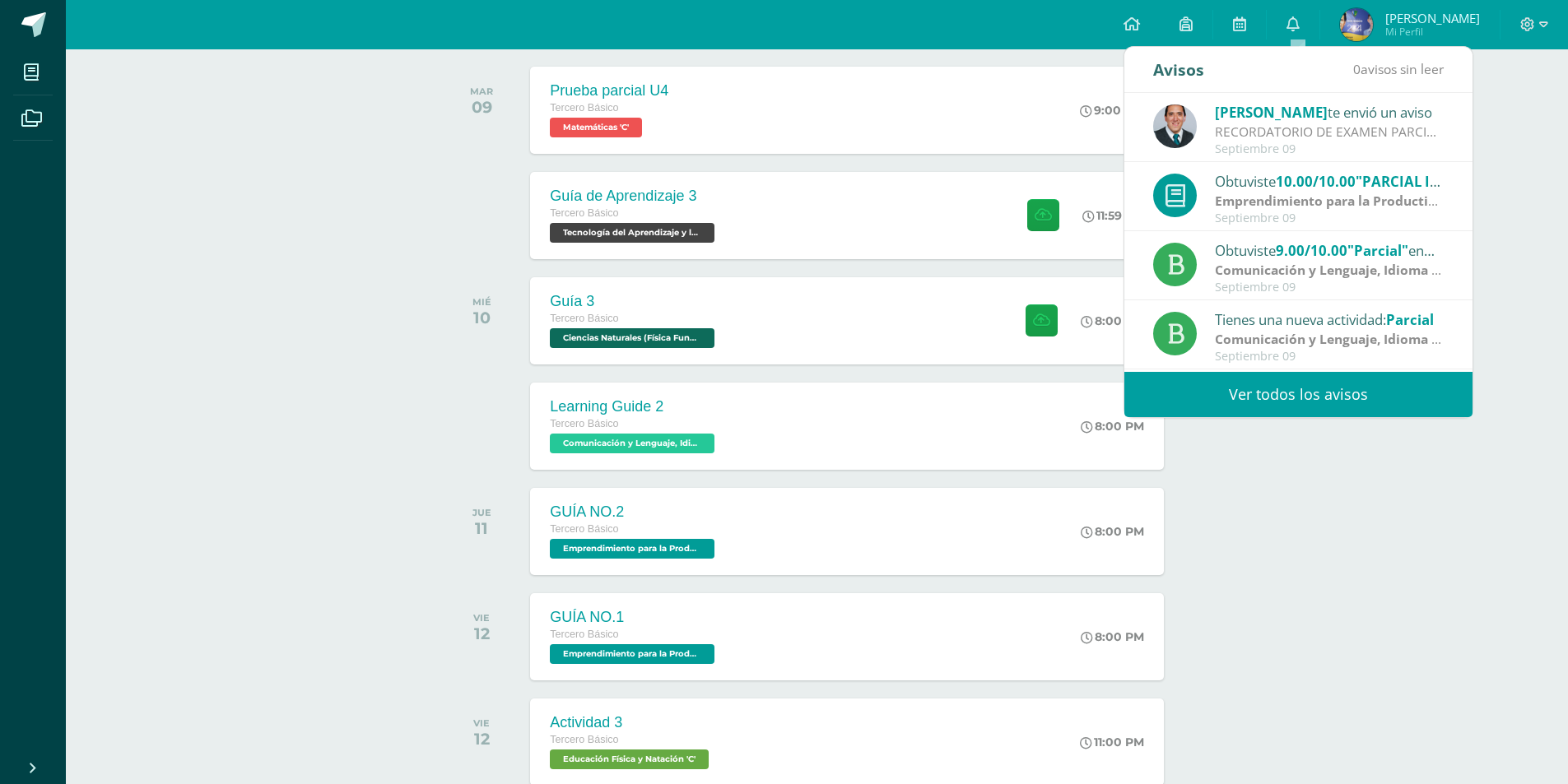
click at [1298, 394] on link "Ver todos los avisos" at bounding box center [1298, 394] width 348 height 46
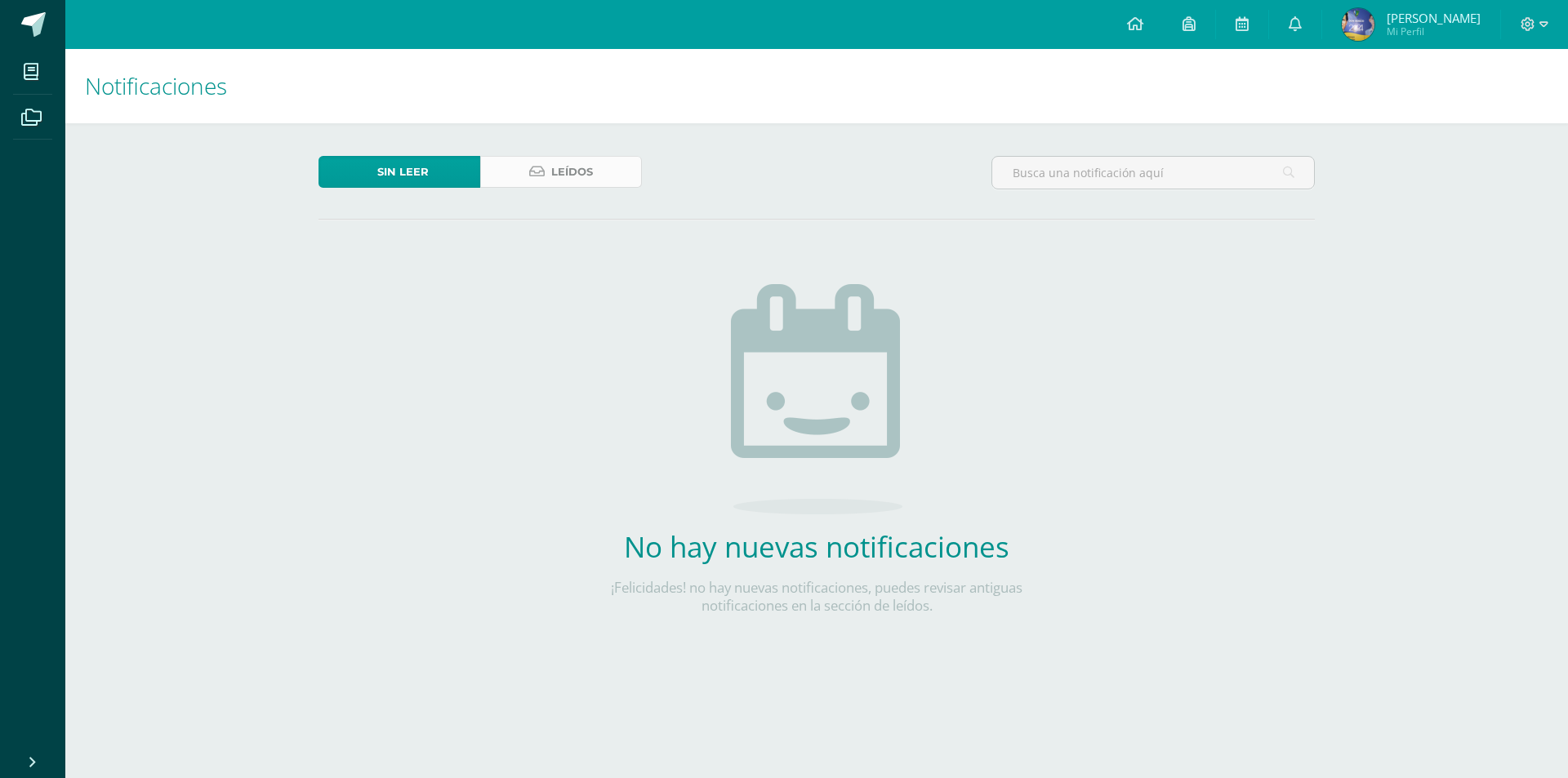
click at [600, 160] on link "Leídos" at bounding box center [560, 172] width 162 height 32
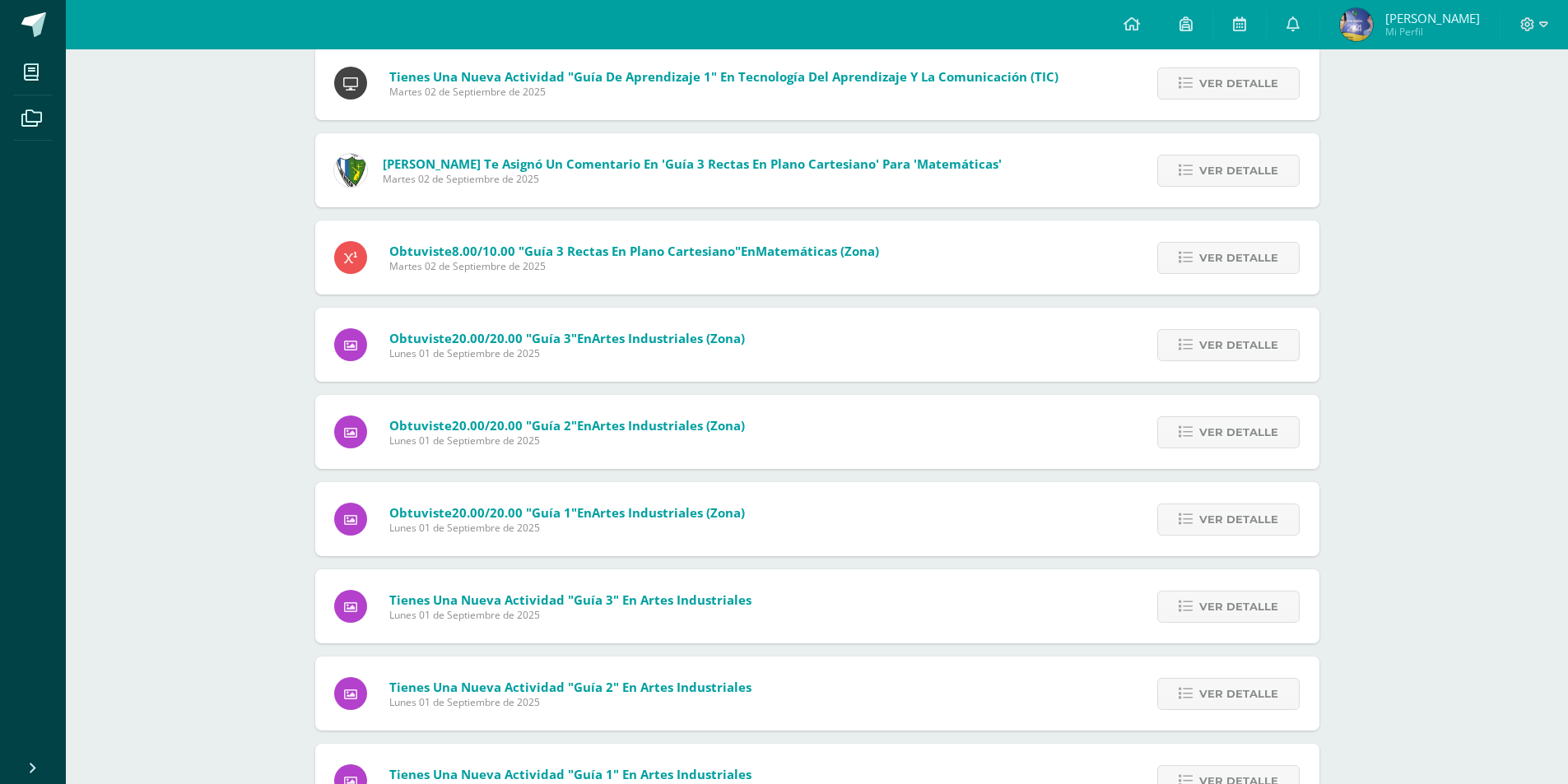
scroll to position [3665, 0]
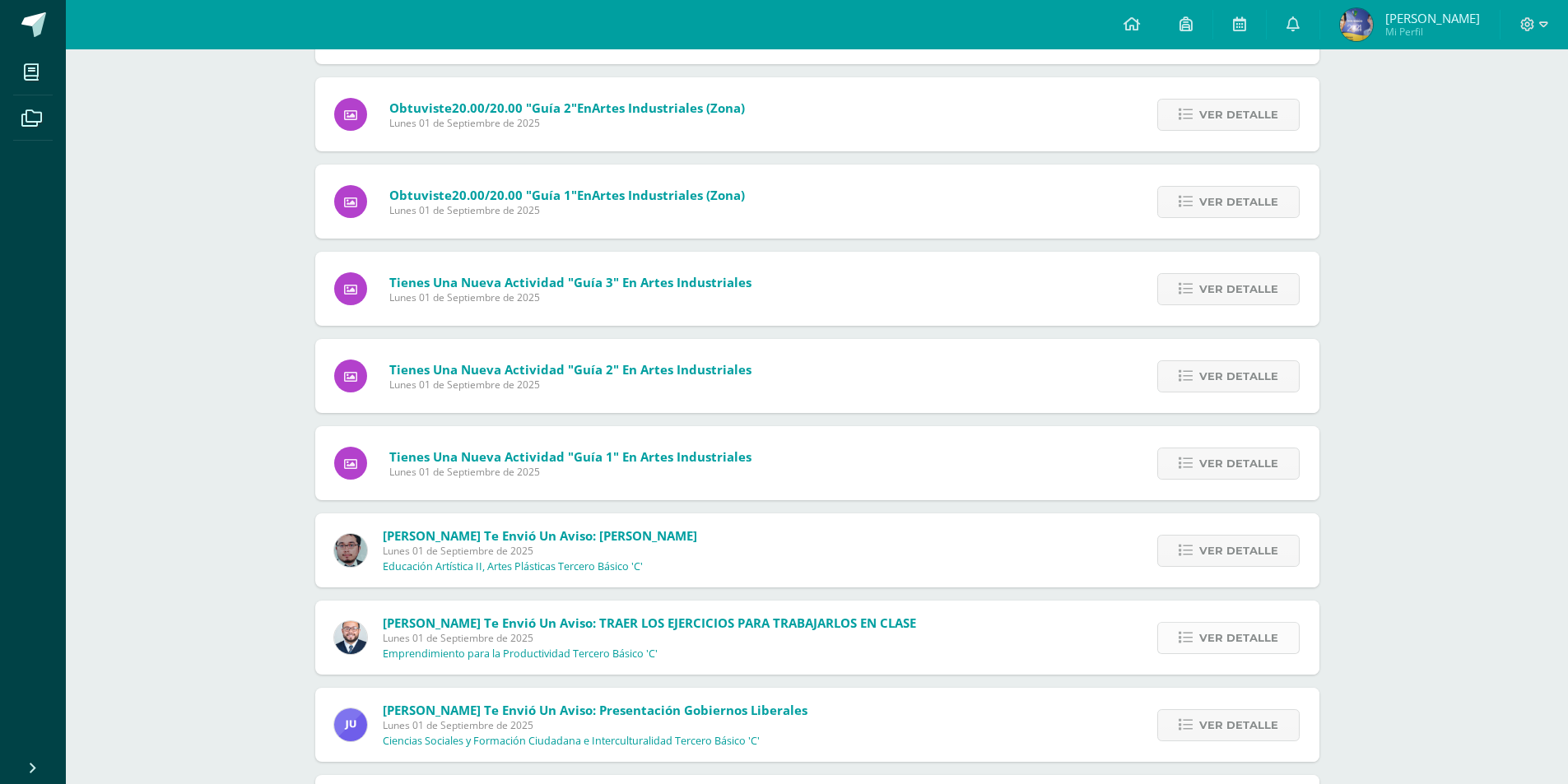
click at [1193, 627] on link "Ver detalle" at bounding box center [1228, 638] width 142 height 33
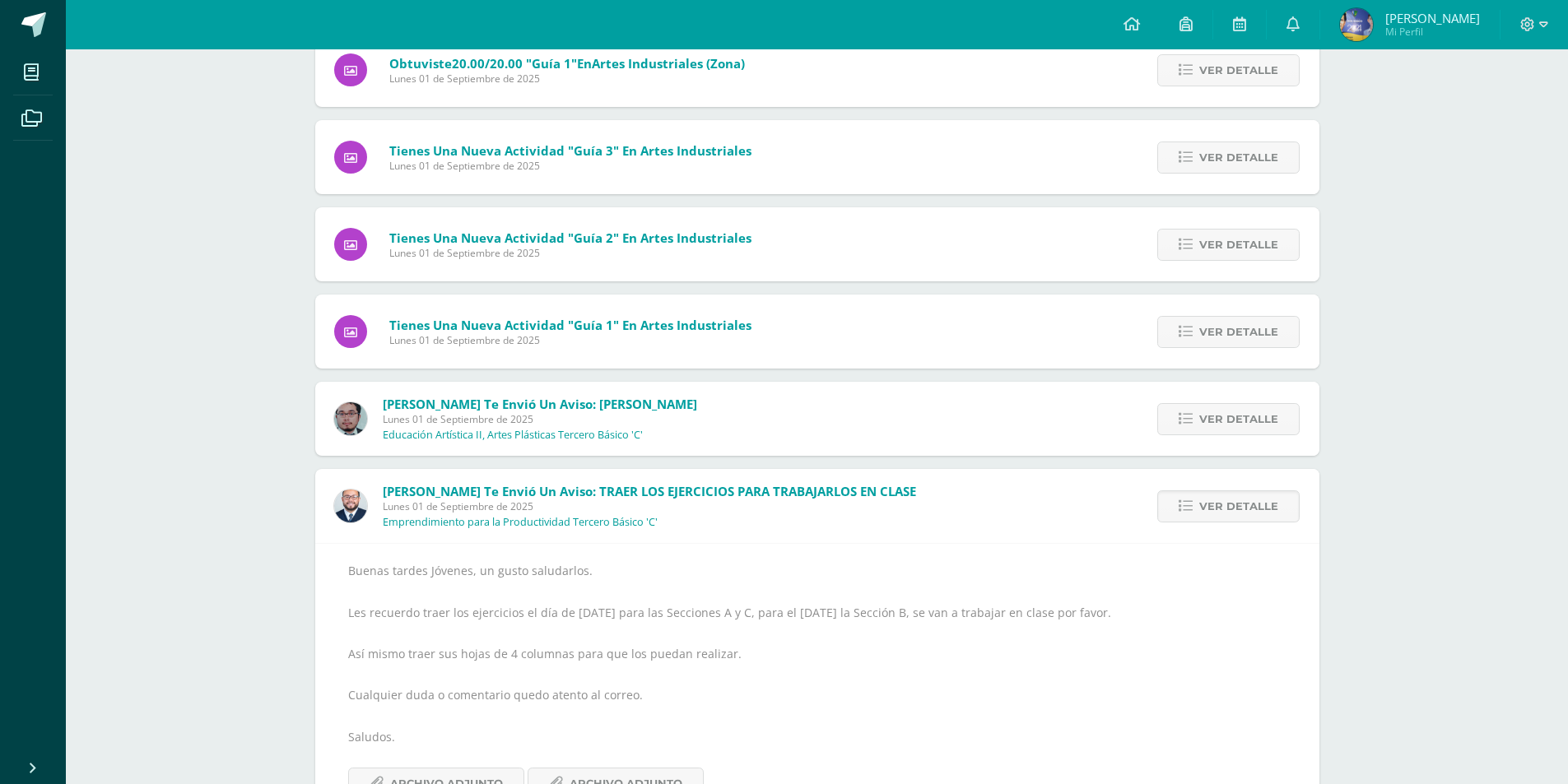
scroll to position [3913, 0]
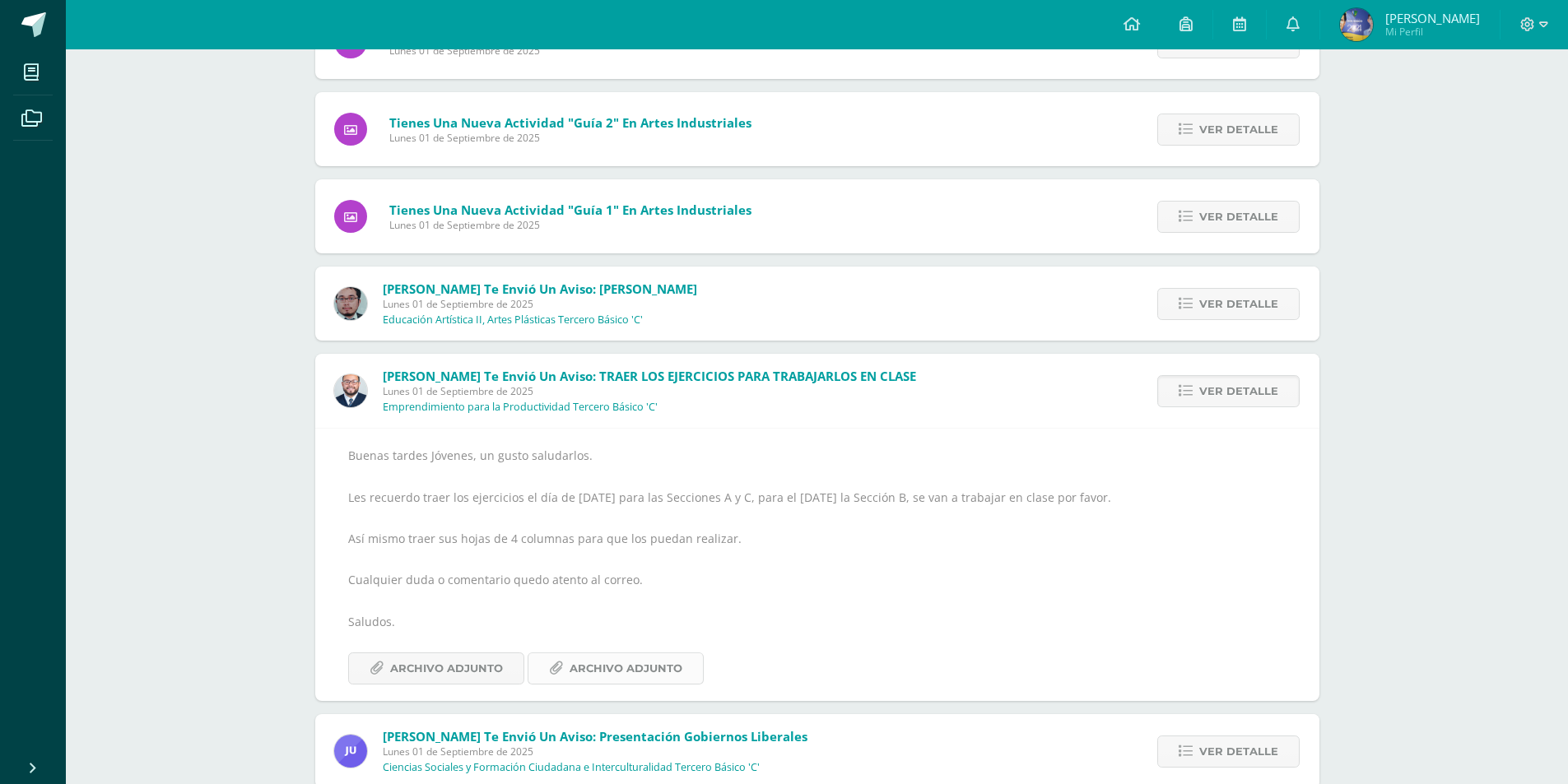
click at [616, 655] on span "Archivo Adjunto" at bounding box center [625, 669] width 113 height 31
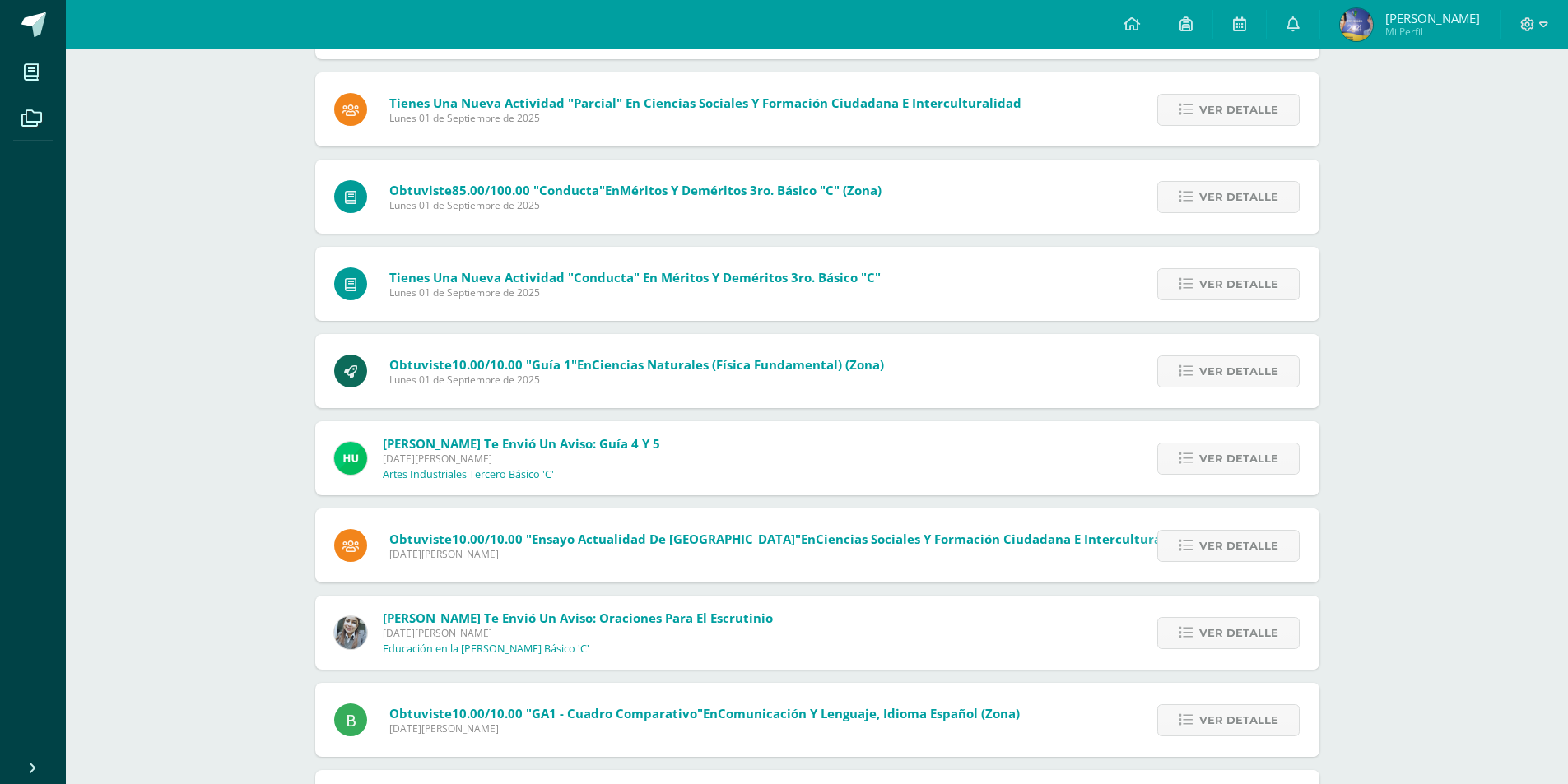
scroll to position [5025, 0]
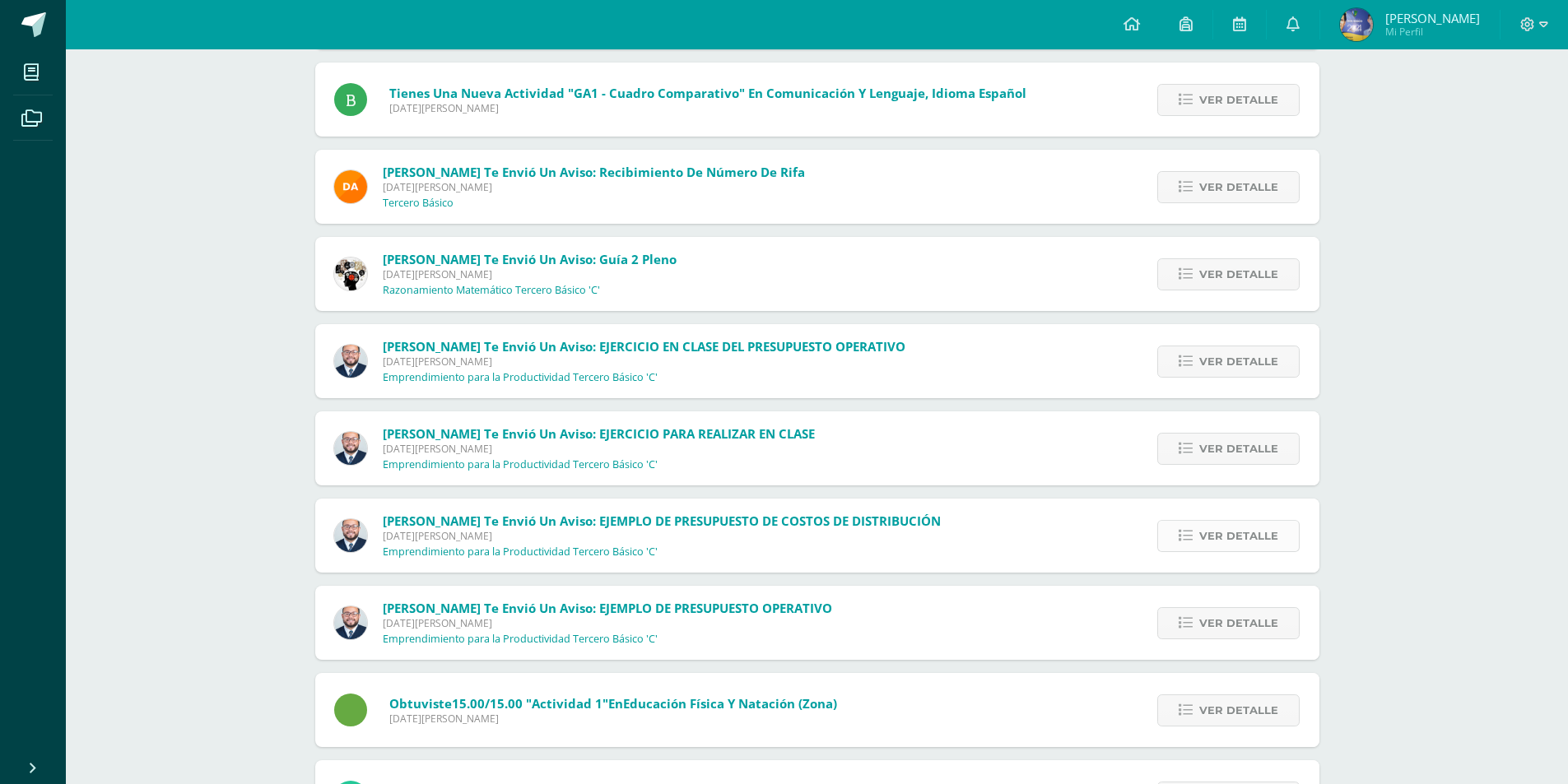
click at [1227, 533] on span "Ver detalle" at bounding box center [1238, 536] width 79 height 31
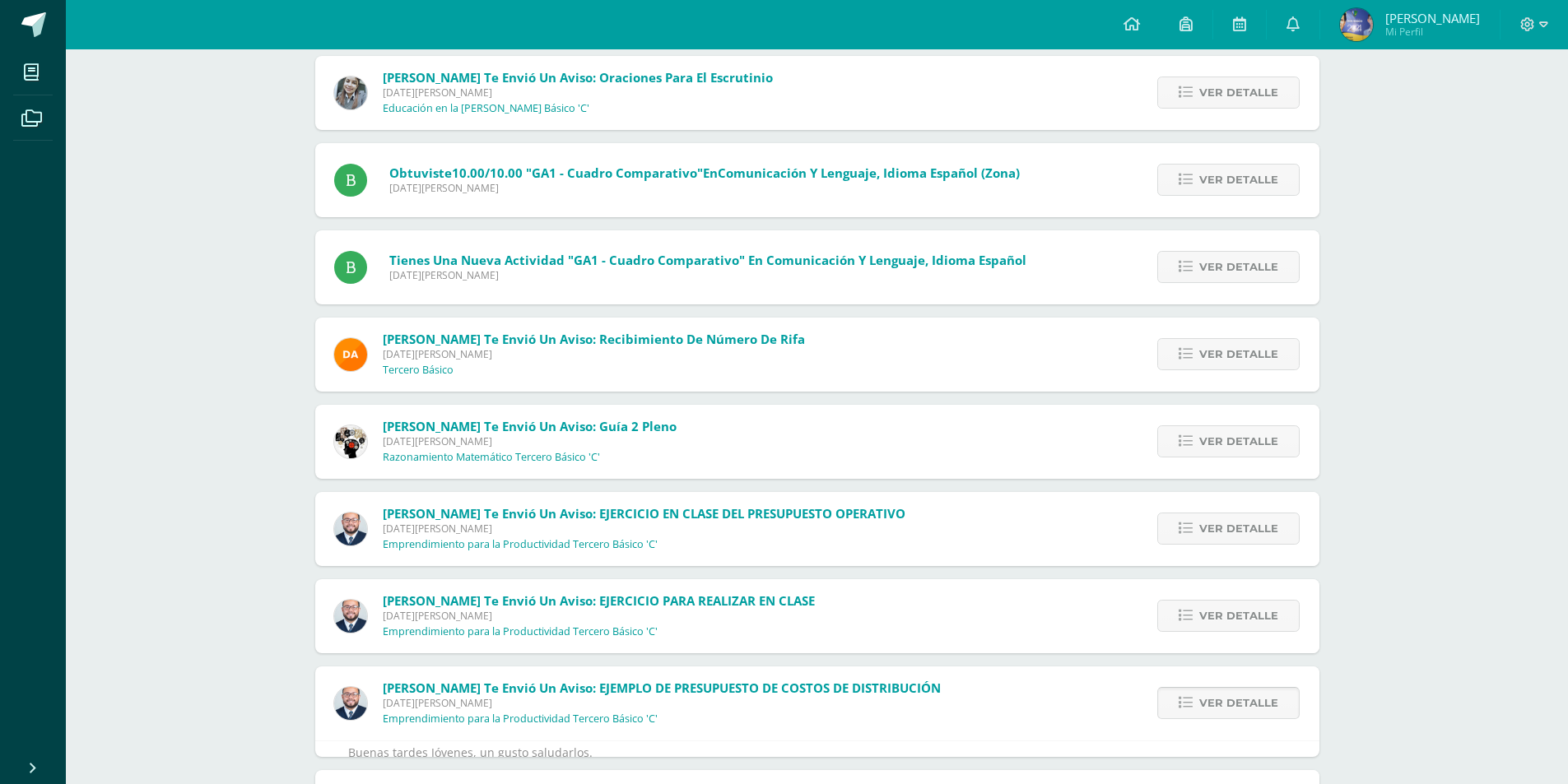
scroll to position [5163, 0]
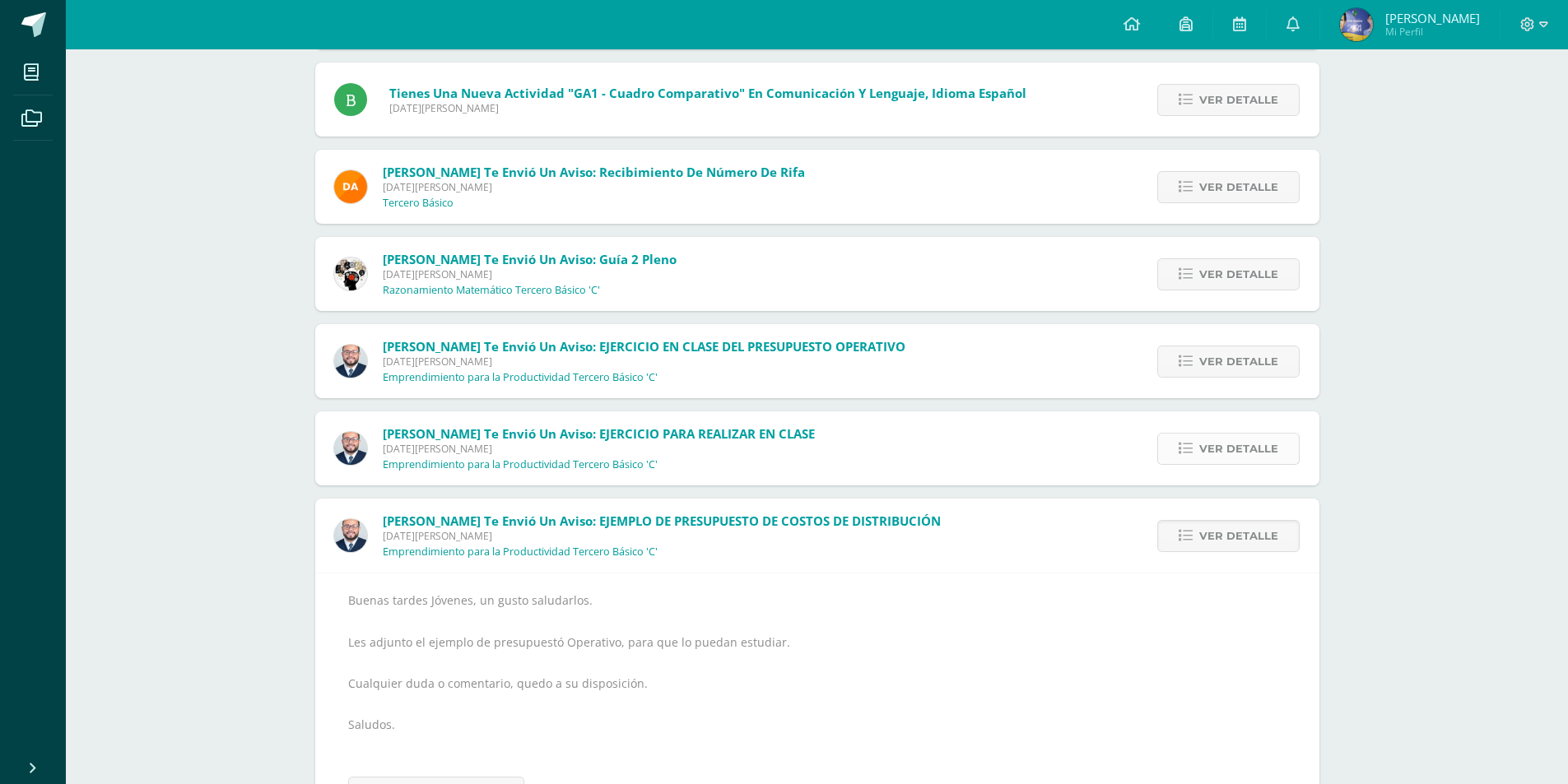
click at [1206, 450] on span "Ver detalle" at bounding box center [1238, 448] width 79 height 31
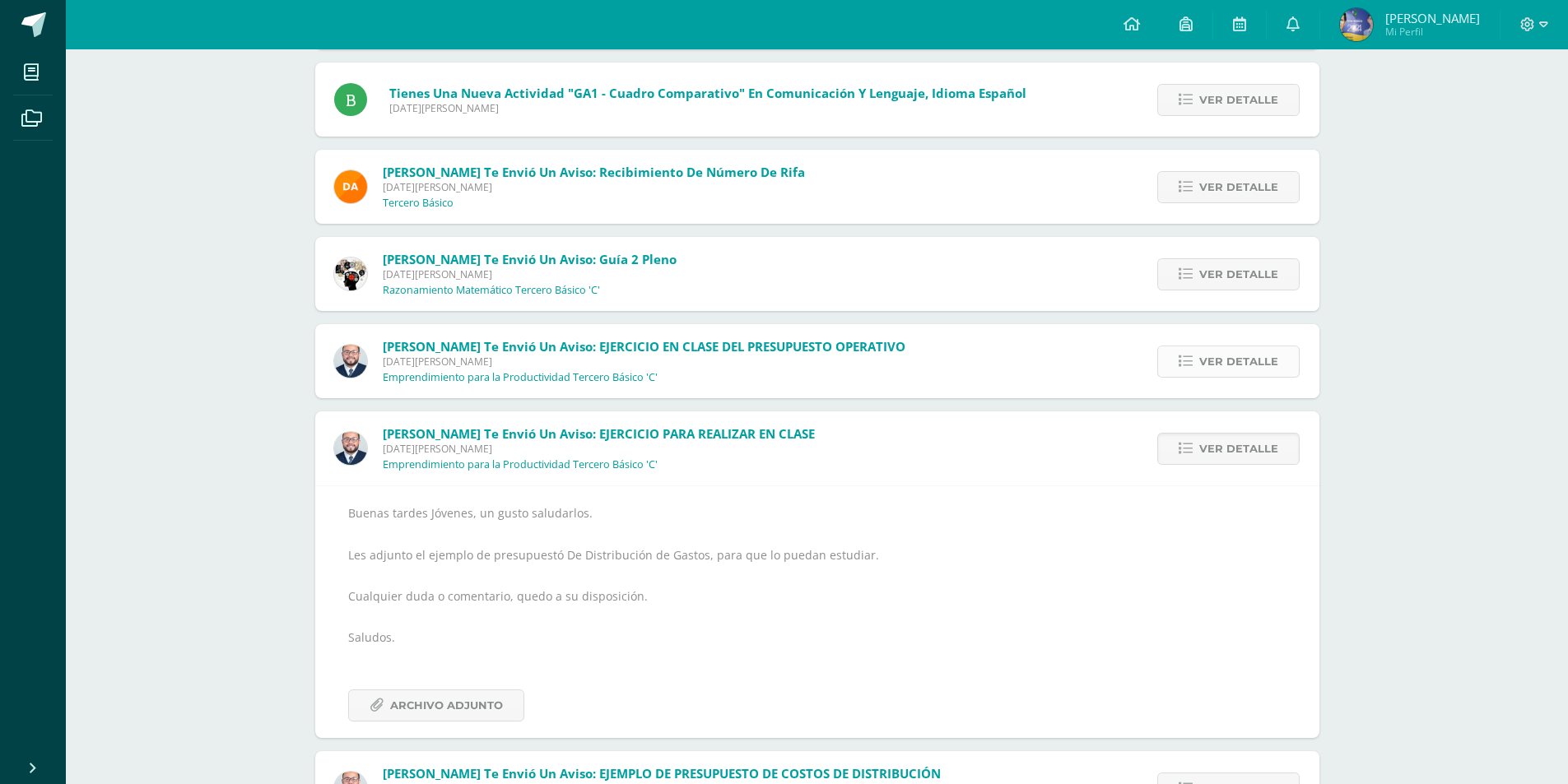
click at [1205, 370] on span "Ver detalle" at bounding box center [1238, 362] width 79 height 31
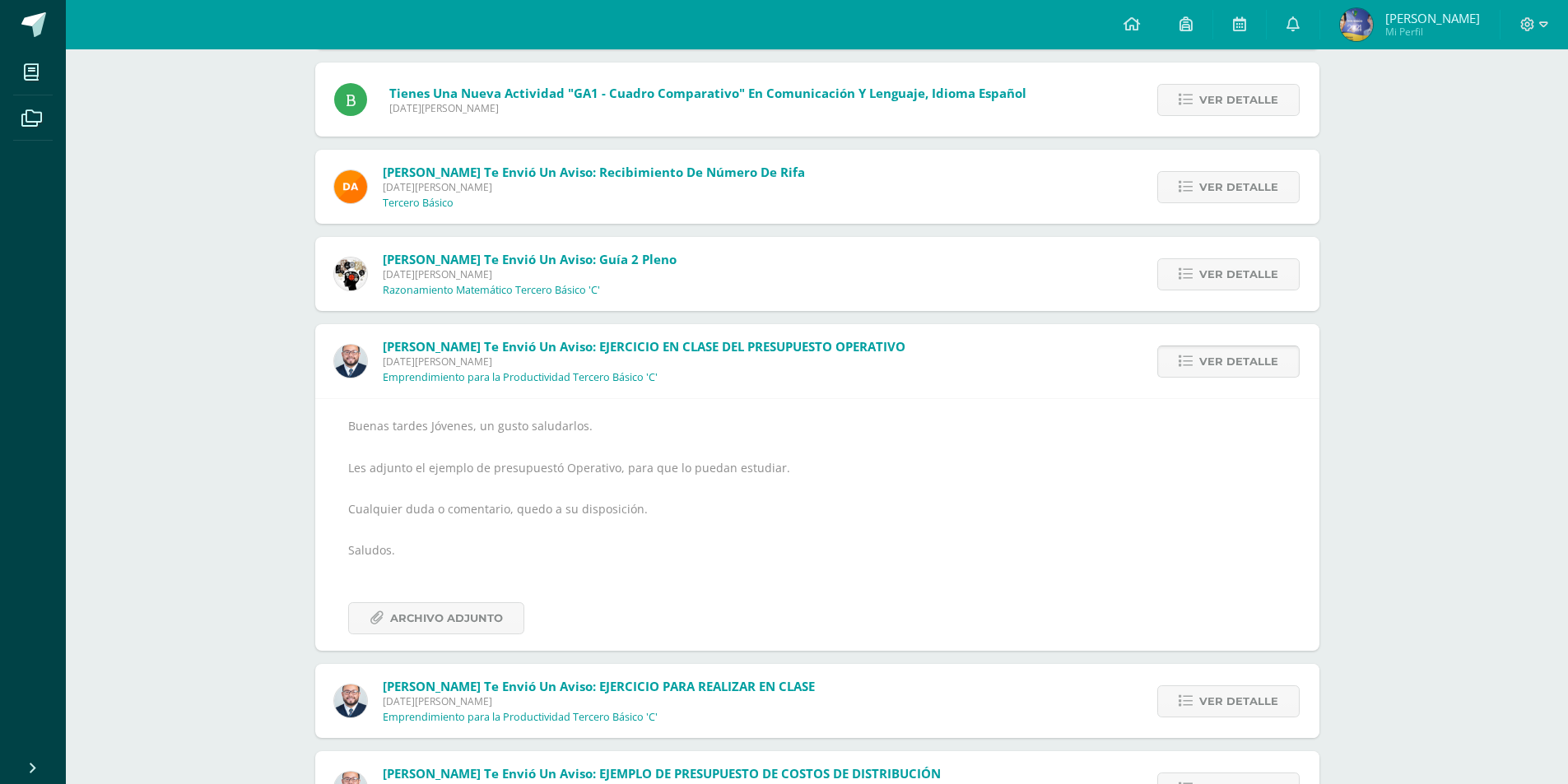
click at [1209, 371] on span "Ver detalle" at bounding box center [1238, 362] width 79 height 31
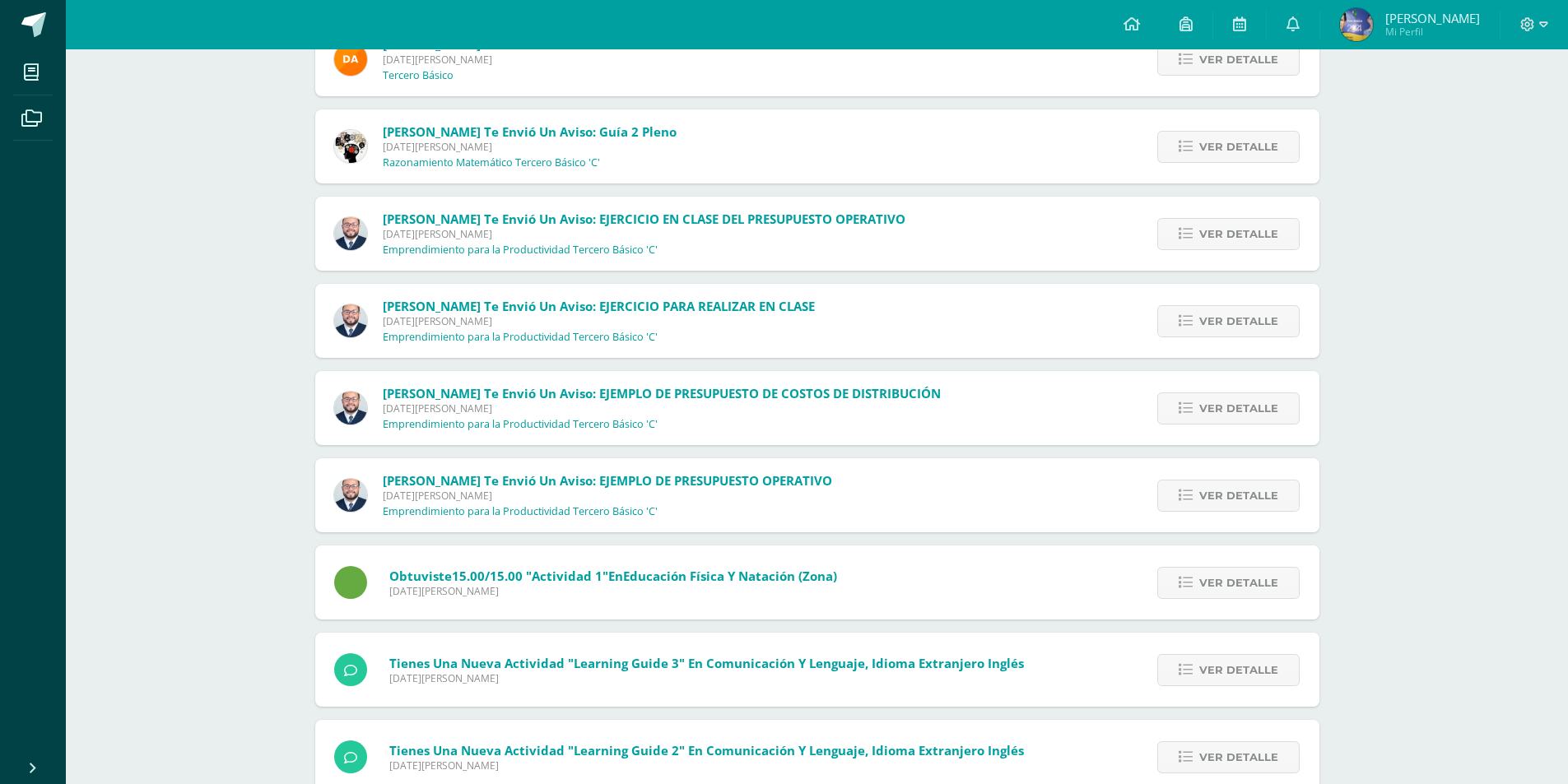
scroll to position [5493, 0]
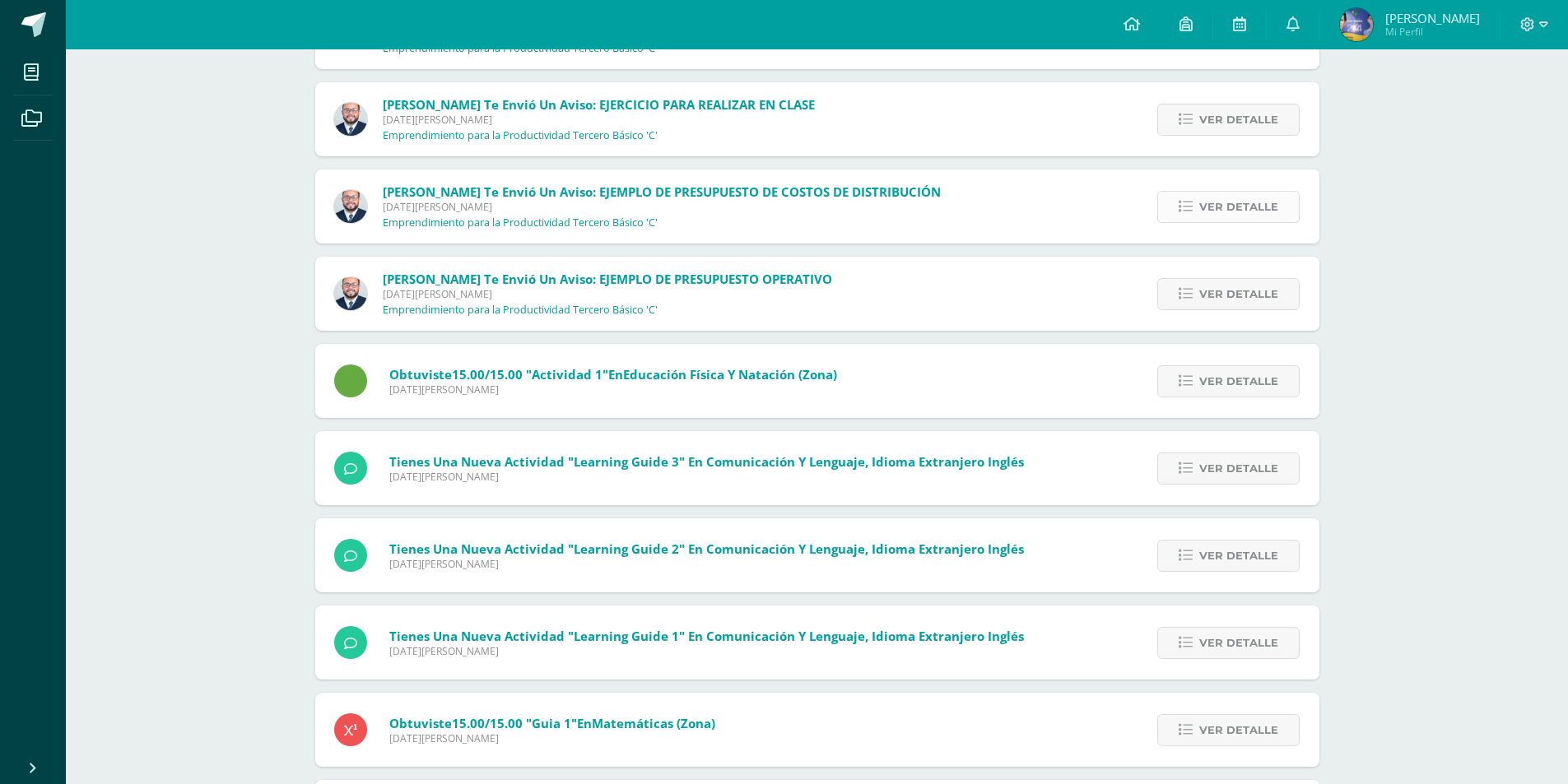
click at [1192, 210] on icon at bounding box center [1185, 206] width 14 height 14
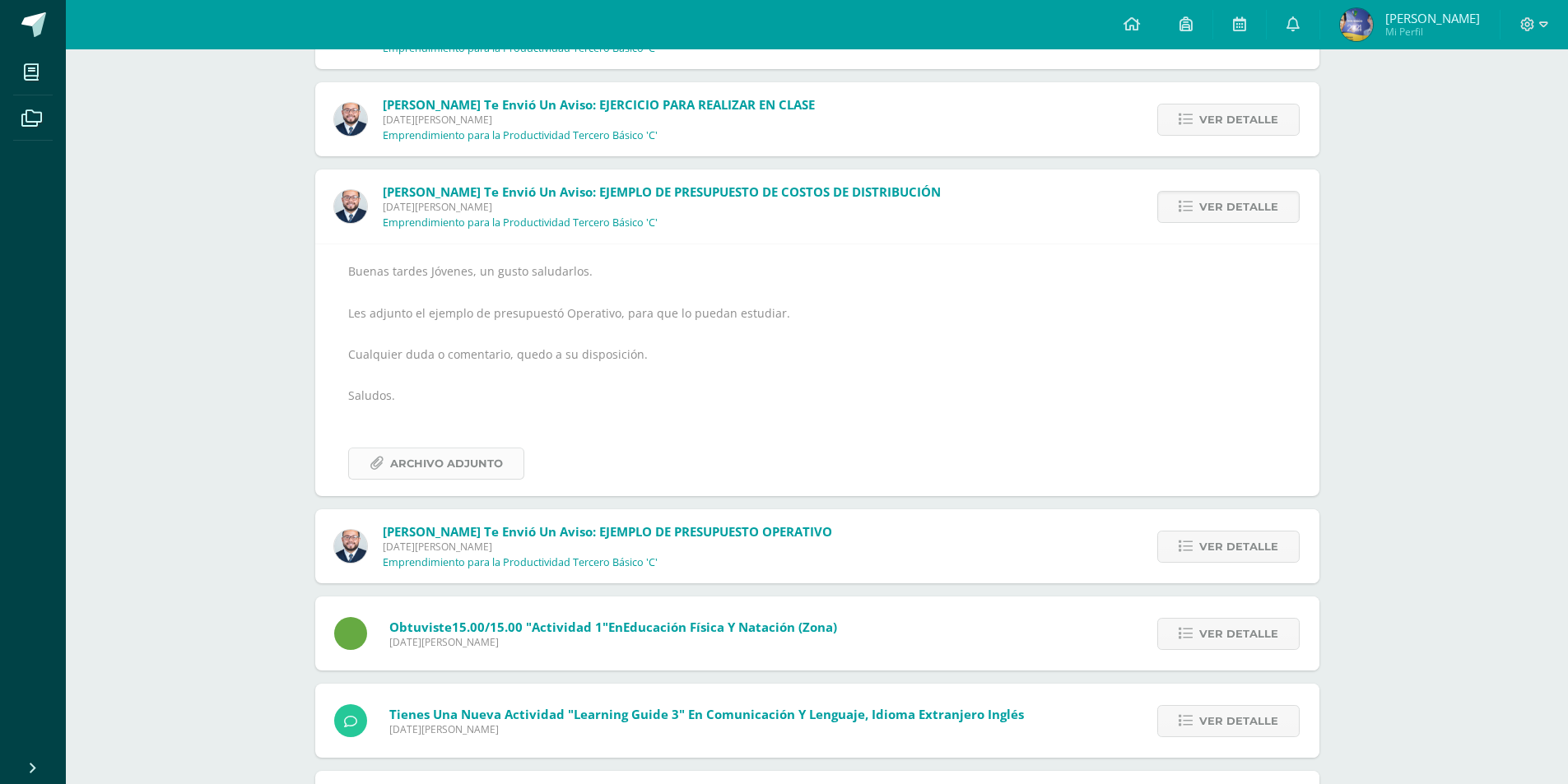
click at [422, 453] on span "Archivo Adjunto" at bounding box center [445, 463] width 113 height 31
